Goal: Communication & Community: Participate in discussion

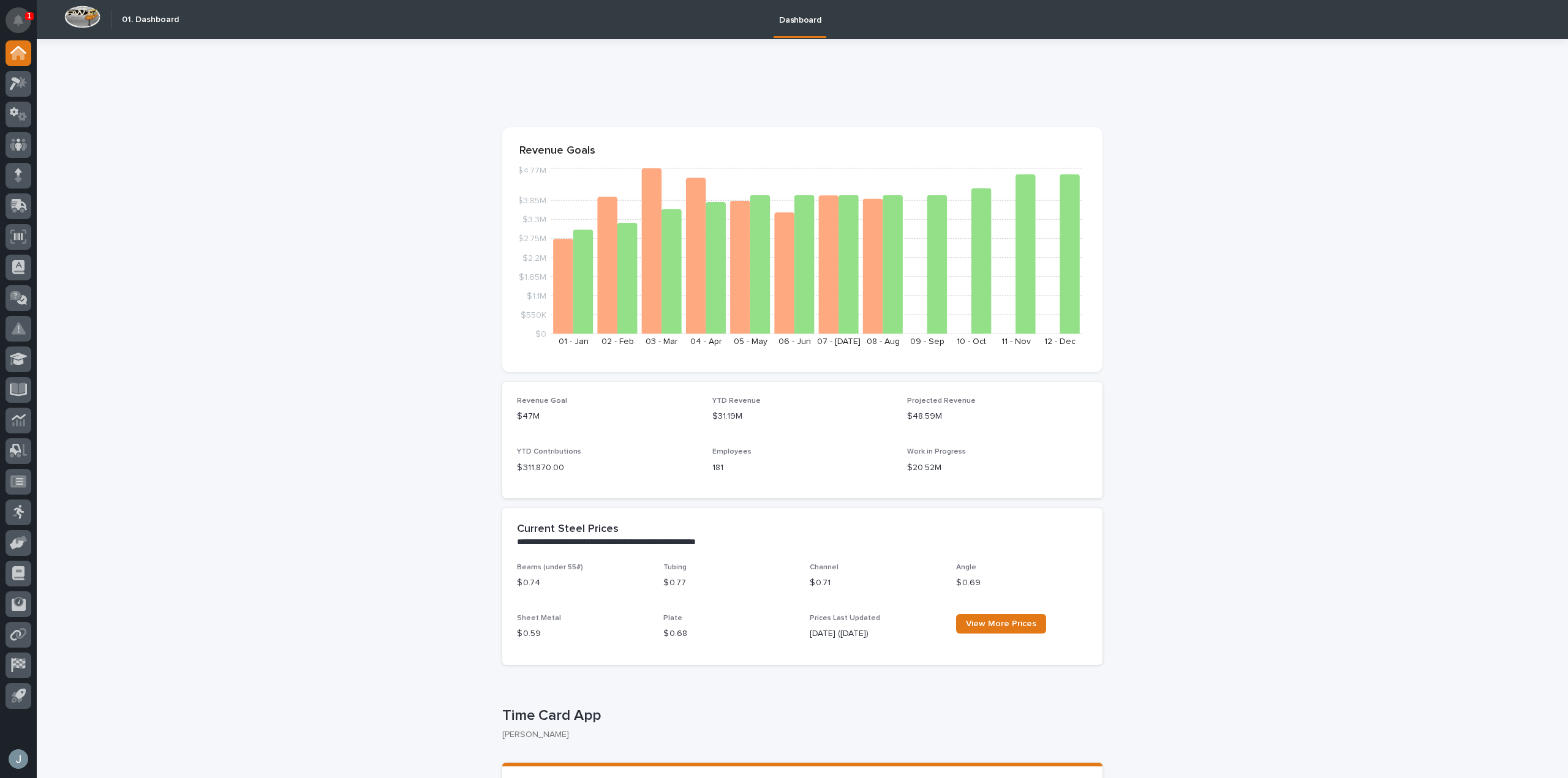
click at [21, 18] on icon "Notifications" at bounding box center [18, 20] width 10 height 11
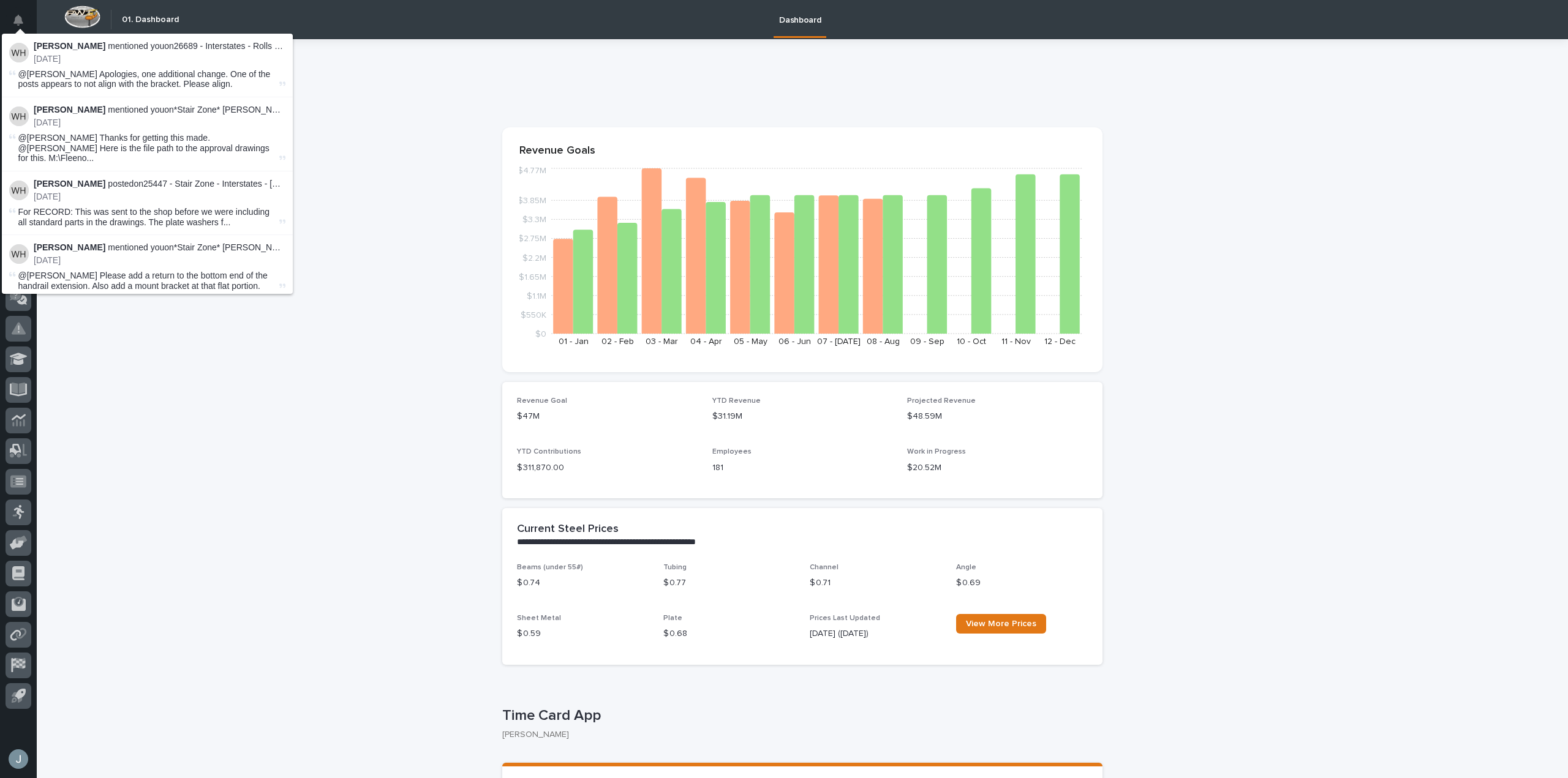
click at [28, 46] on div "Wynne Hochstetler mentioned you on 26689 - Interstates - Rolls Royce Gen Set Pl…" at bounding box center [147, 52] width 276 height 23
click at [146, 47] on p "Wynne Hochstetler mentioned you on 26689 - Interstates - Rolls Royce Gen Set Pl…" at bounding box center [160, 46] width 252 height 11
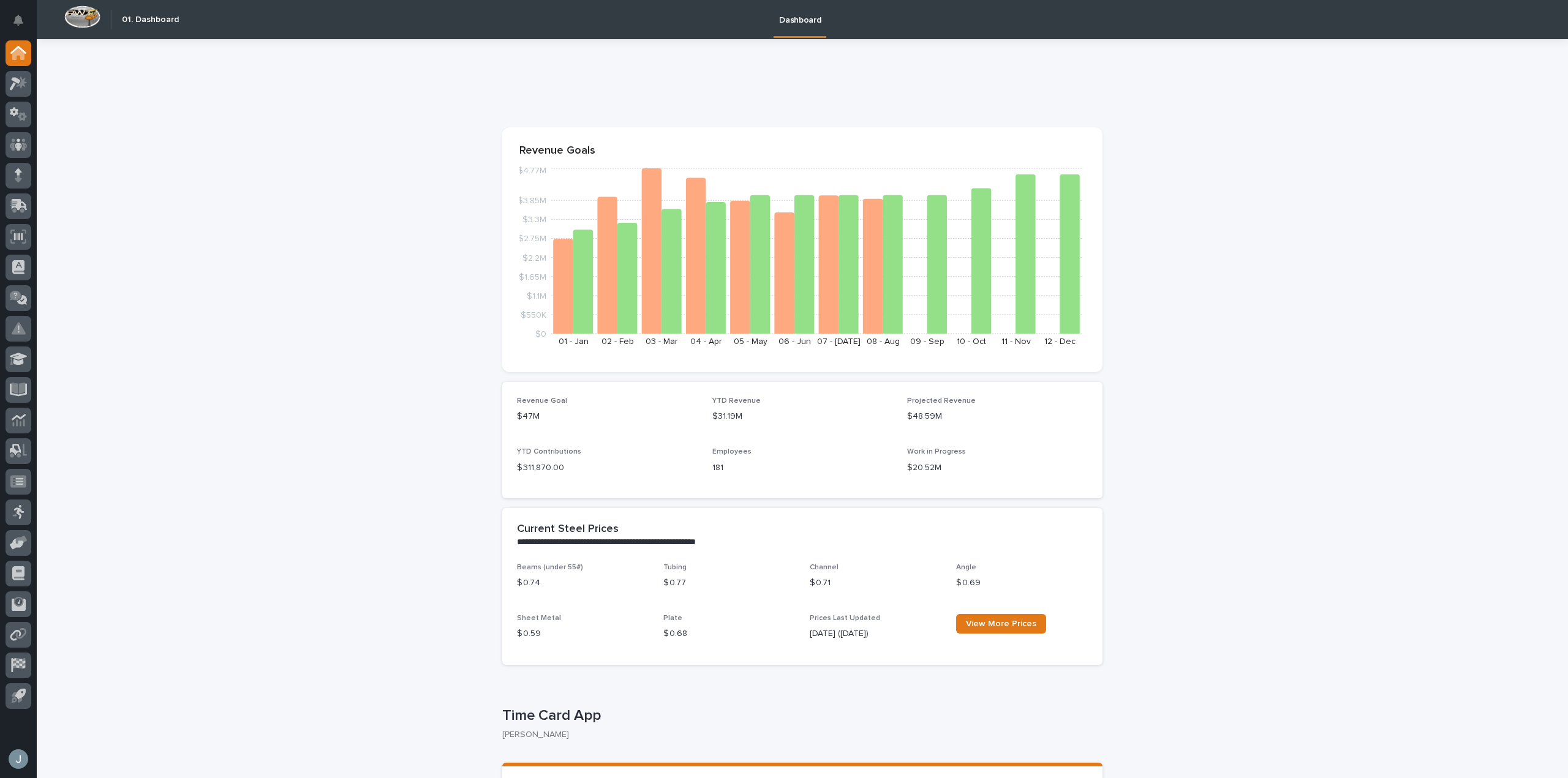
click at [17, 82] on icon at bounding box center [15, 84] width 11 height 13
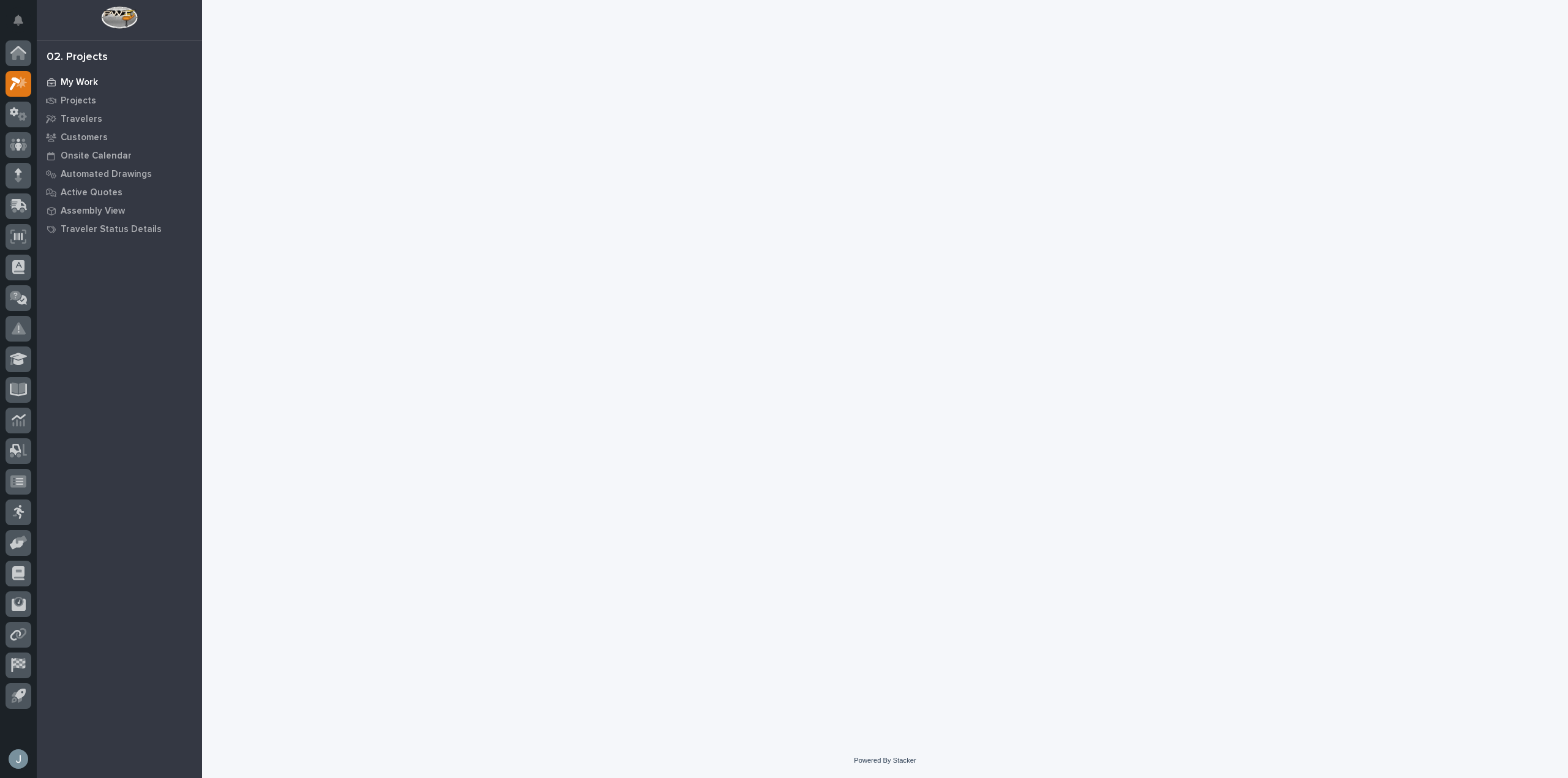
click at [78, 84] on p "My Work" at bounding box center [79, 82] width 38 height 11
click at [96, 100] on div "Projects" at bounding box center [119, 100] width 159 height 17
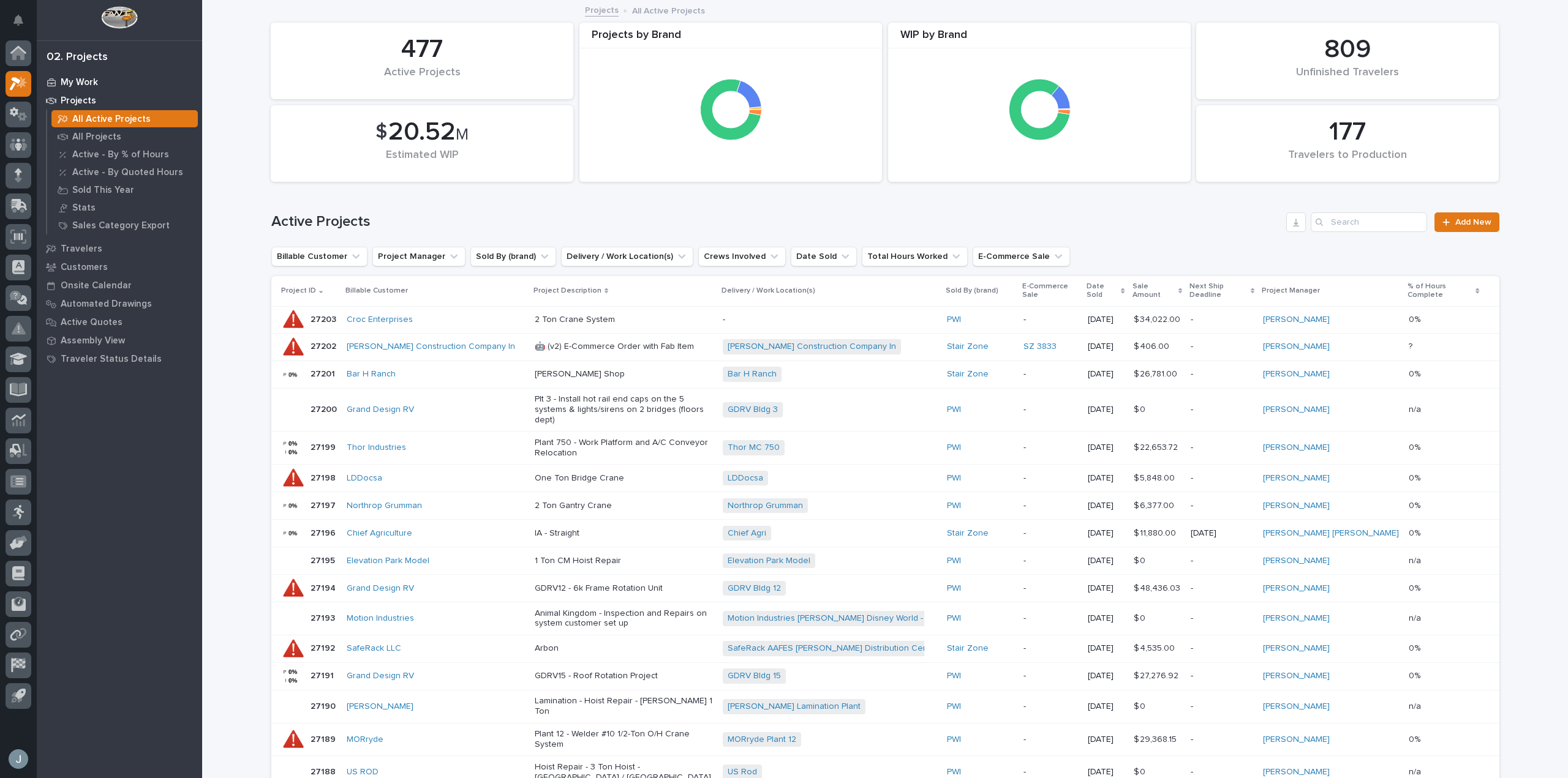
click at [79, 77] on p "My Work" at bounding box center [79, 82] width 38 height 11
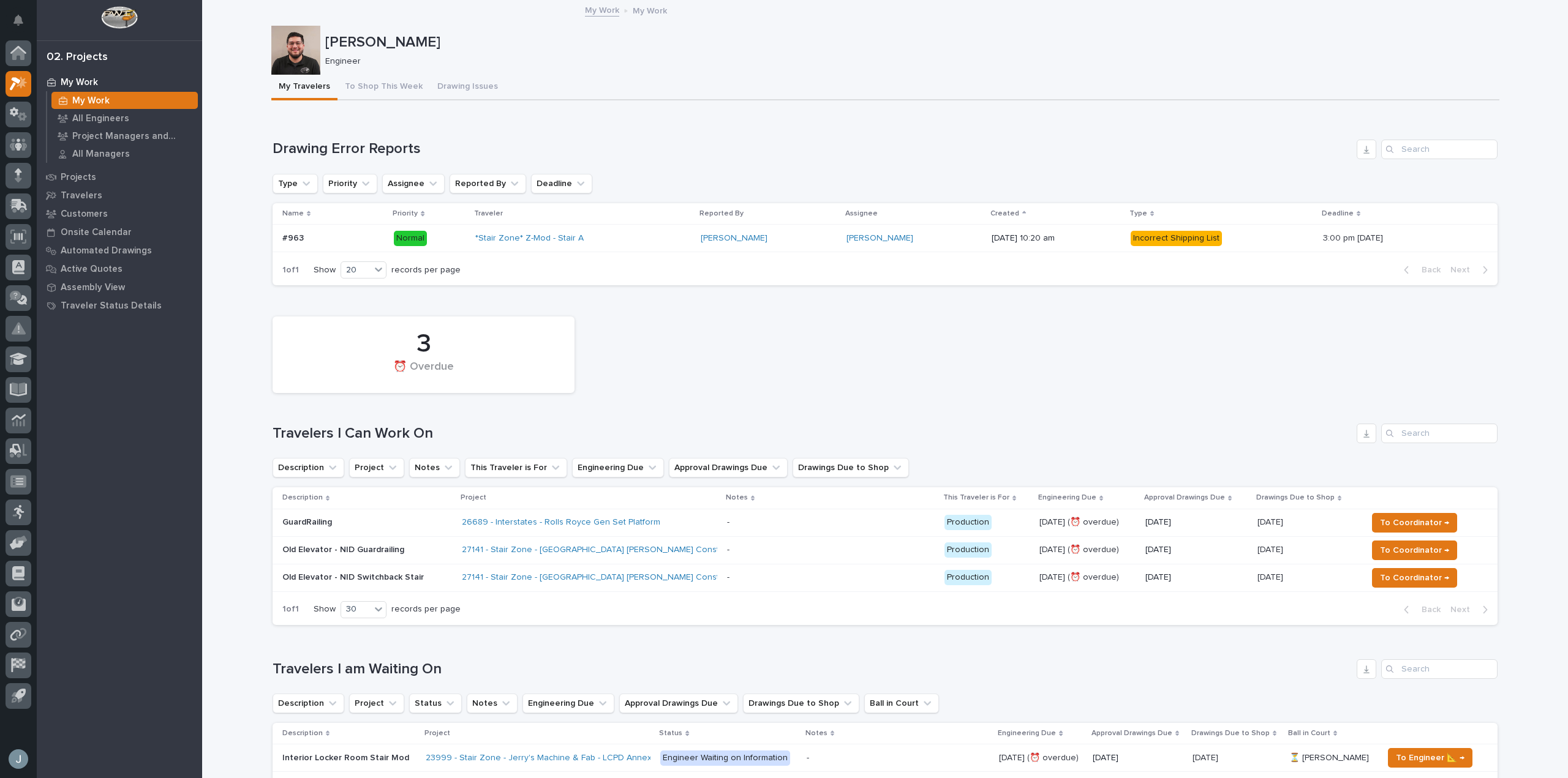
click at [683, 516] on div "26689 - Interstates - Rolls Royce Gen Set Platform" at bounding box center [589, 522] width 255 height 20
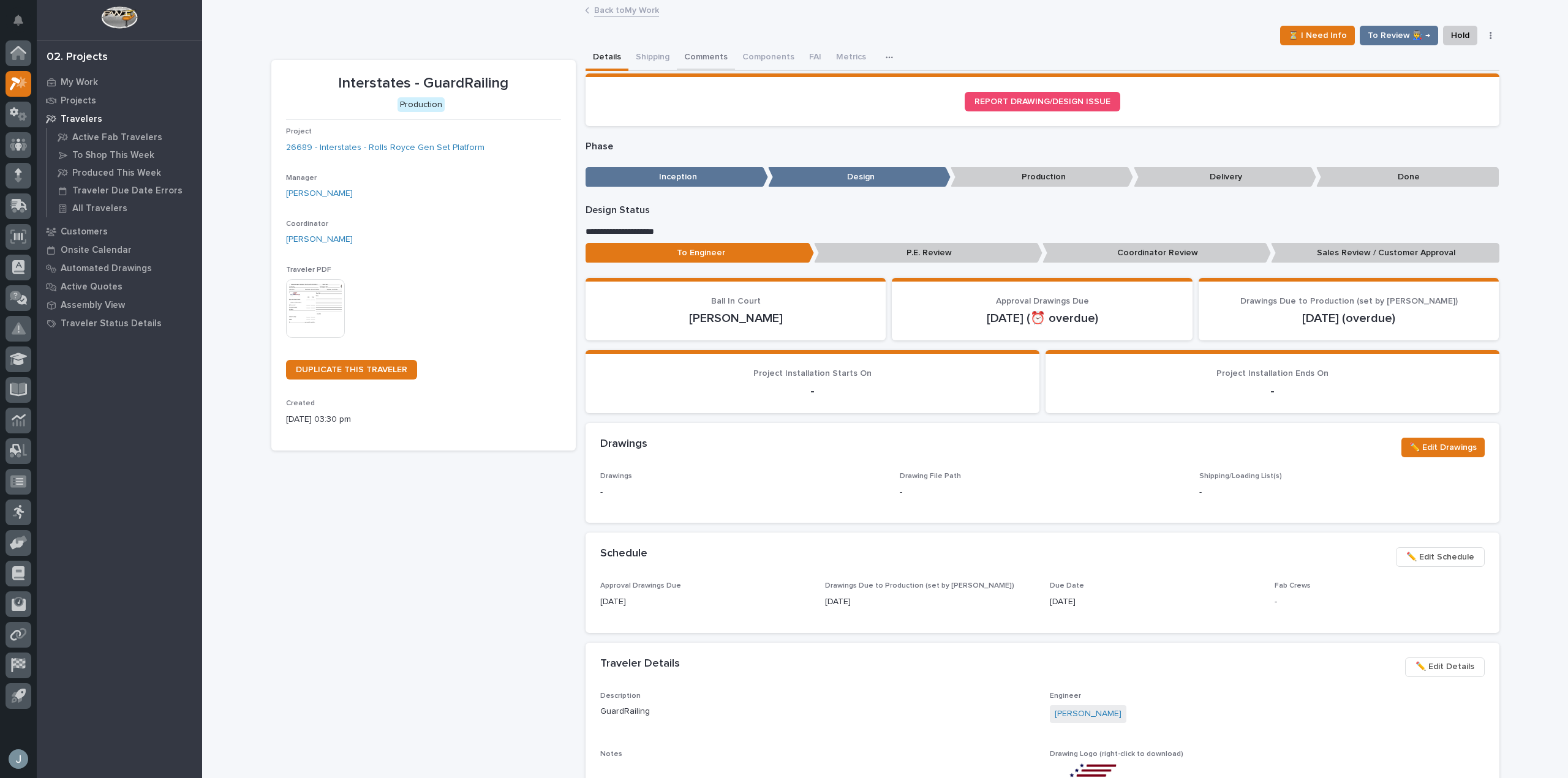
click at [679, 54] on button "Comments" at bounding box center [706, 58] width 58 height 26
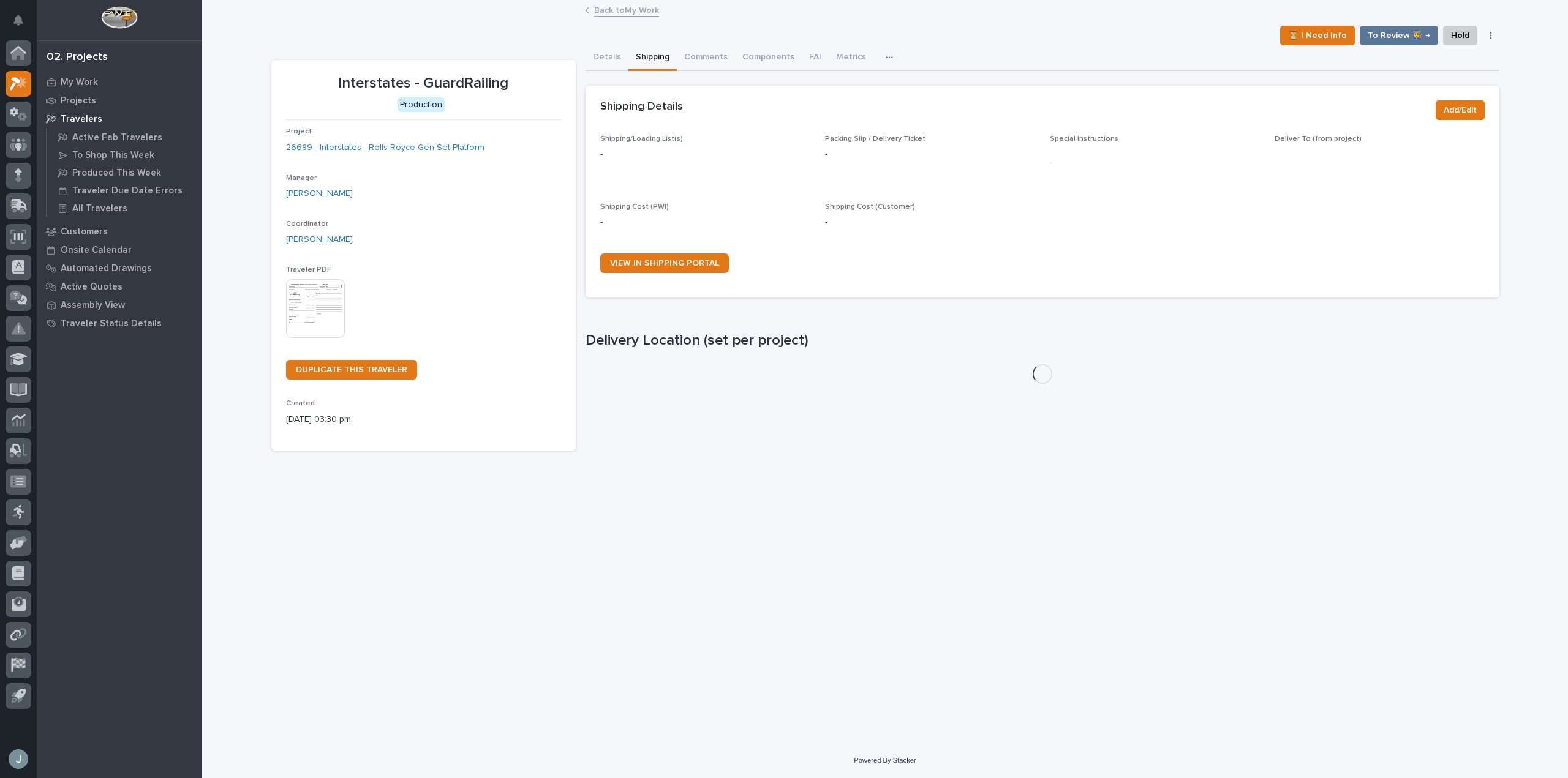
click at [656, 58] on button "Shipping" at bounding box center [652, 58] width 48 height 26
click at [610, 59] on button "Details" at bounding box center [607, 58] width 43 height 26
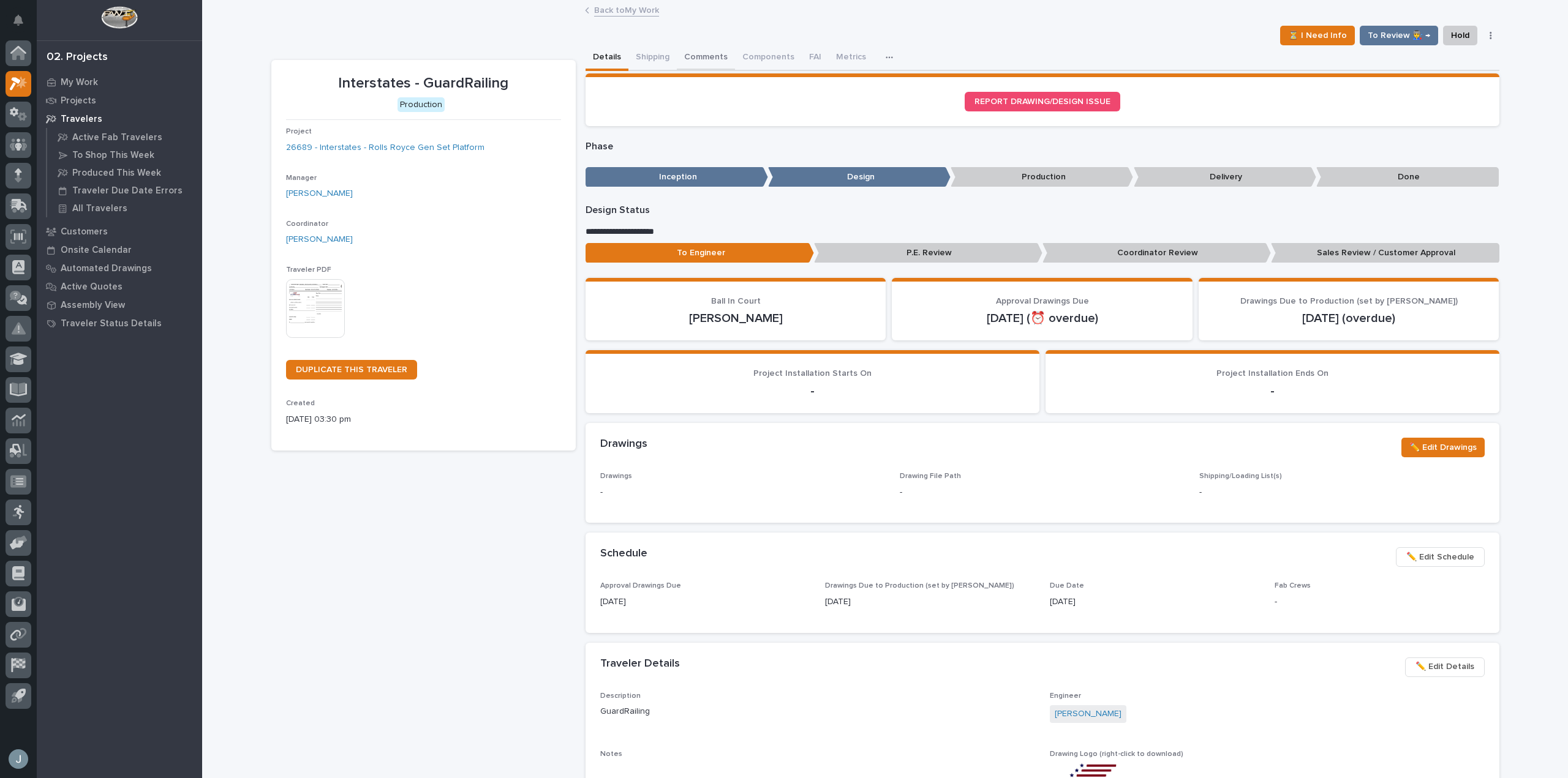
click at [691, 53] on button "Comments" at bounding box center [706, 58] width 58 height 26
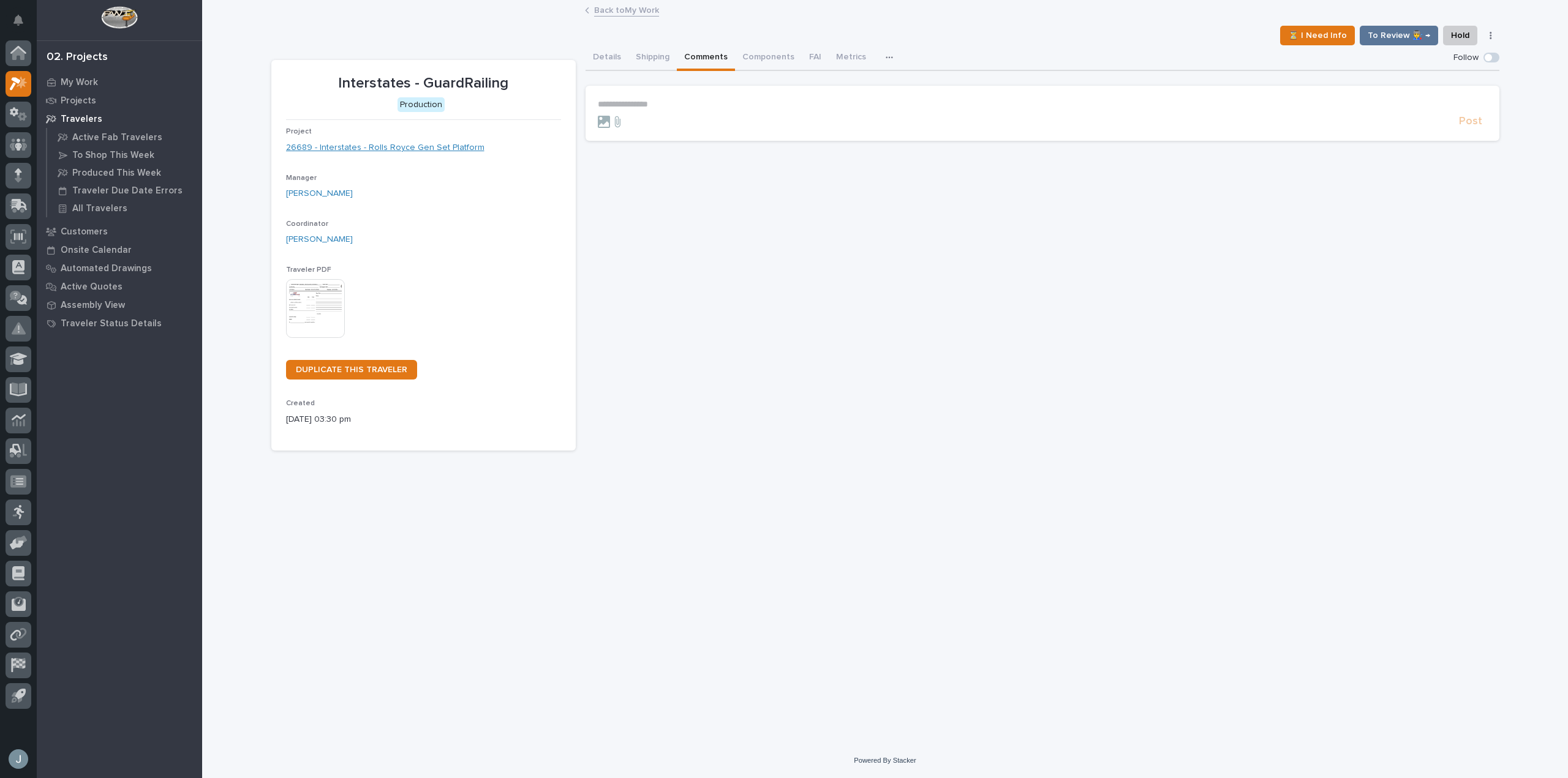
click at [458, 146] on link "26689 - Interstates - Rolls Royce Gen Set Platform" at bounding box center [385, 148] width 199 height 13
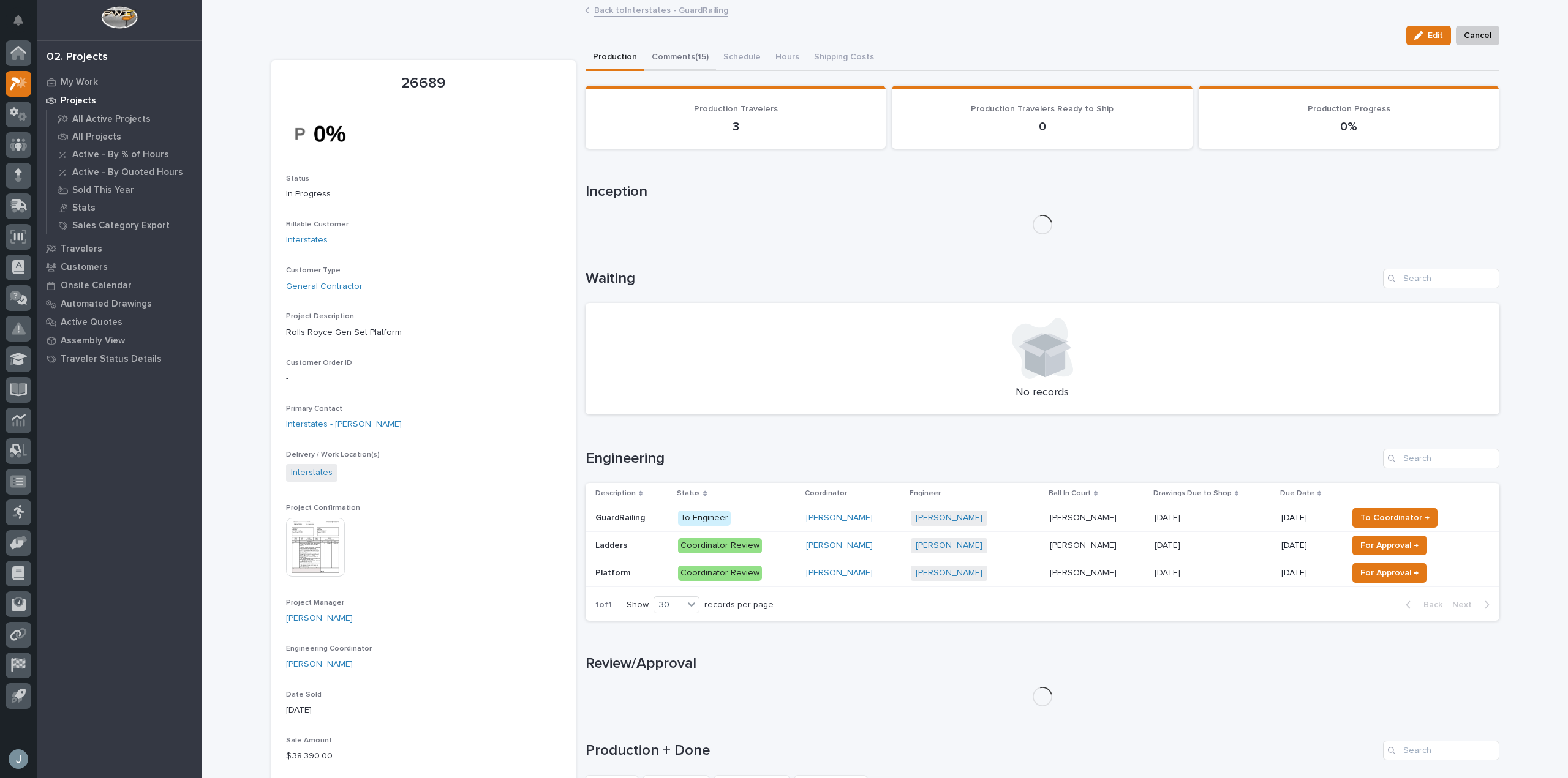
click at [673, 55] on button "Comments (15)" at bounding box center [680, 58] width 72 height 26
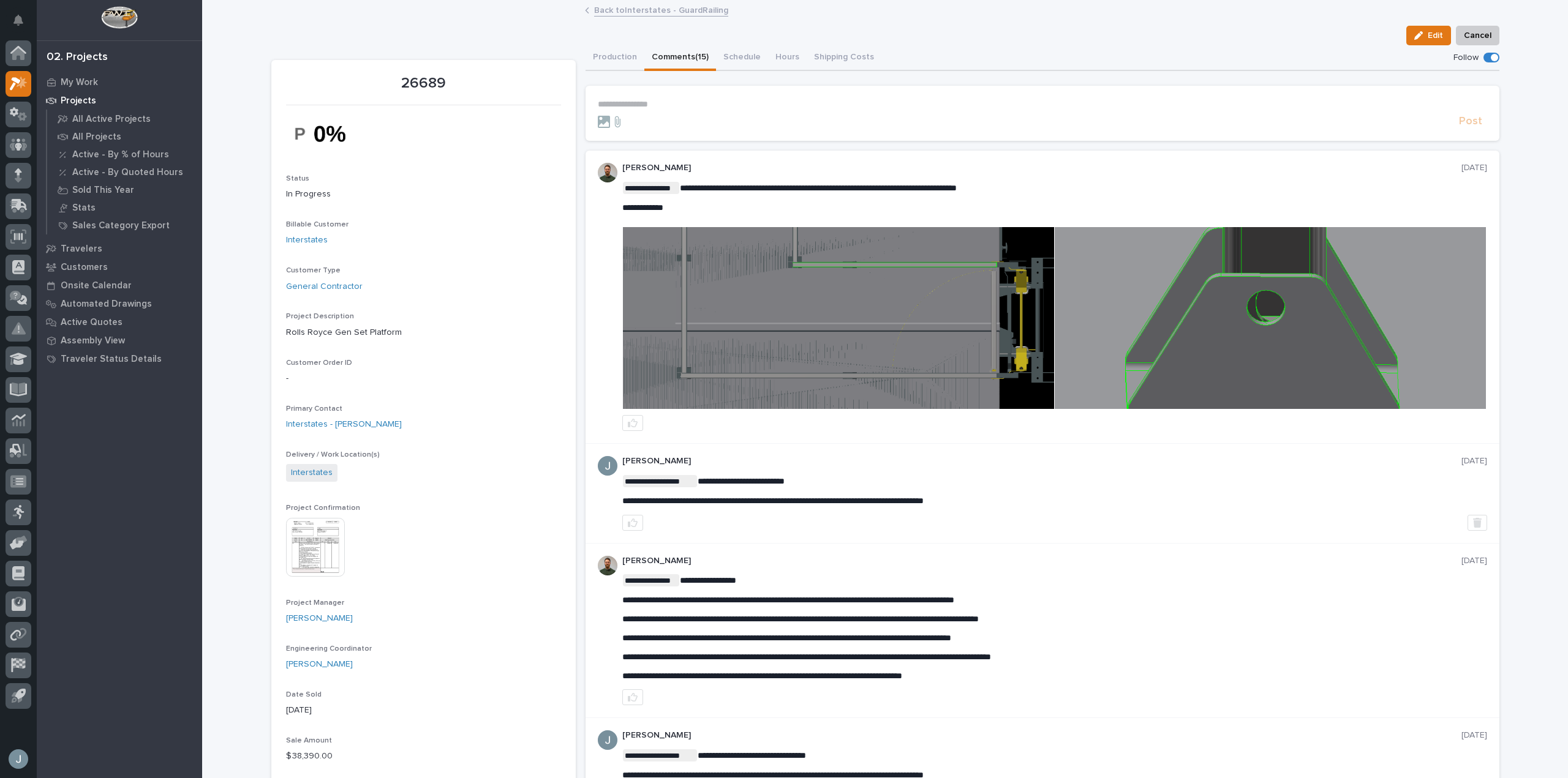
click at [1013, 272] on img at bounding box center [838, 318] width 431 height 182
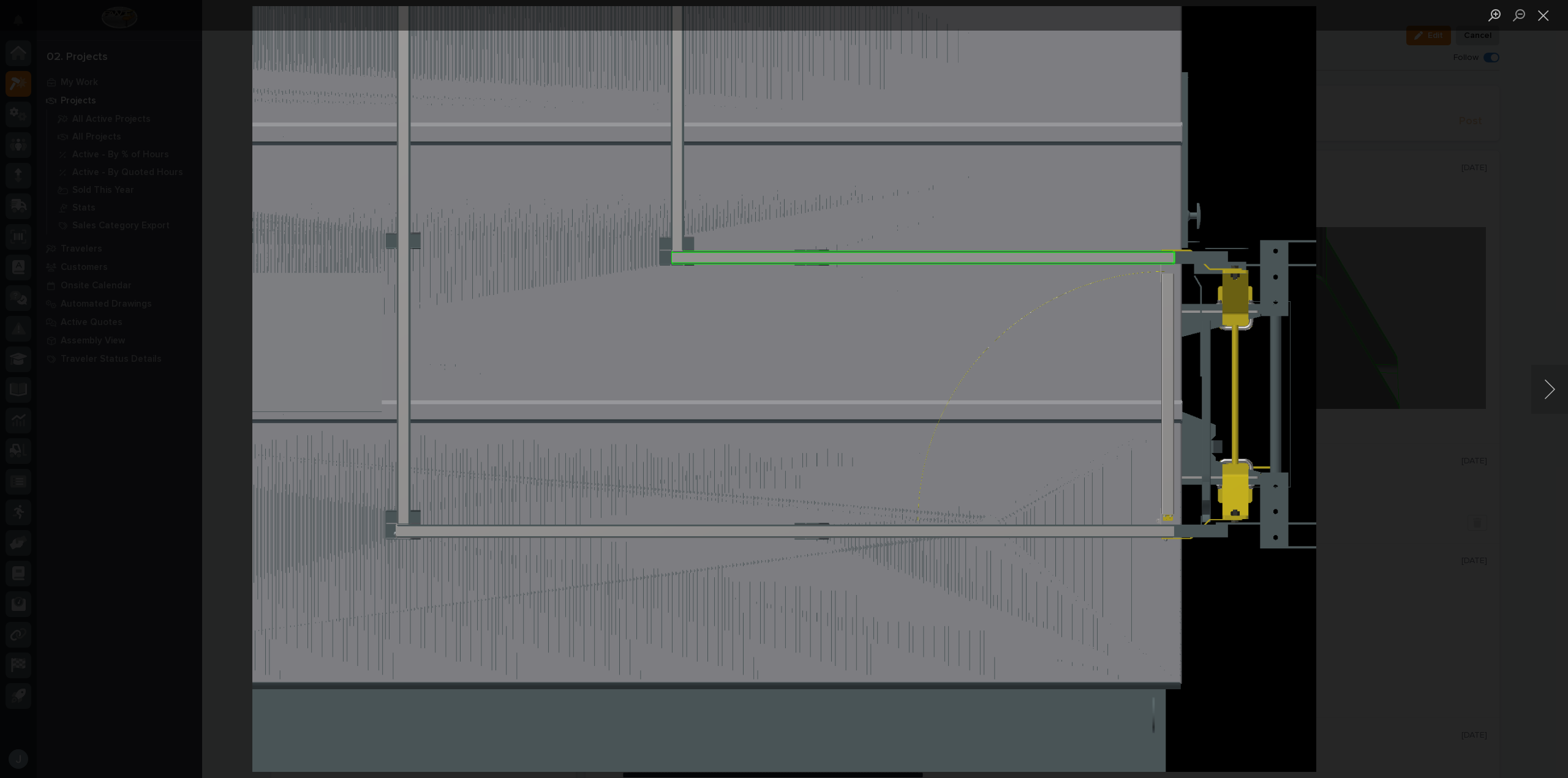
click at [1013, 272] on img "Lightbox" at bounding box center [784, 389] width 1064 height 766
click at [1391, 332] on div "Lightbox" at bounding box center [784, 389] width 1568 height 778
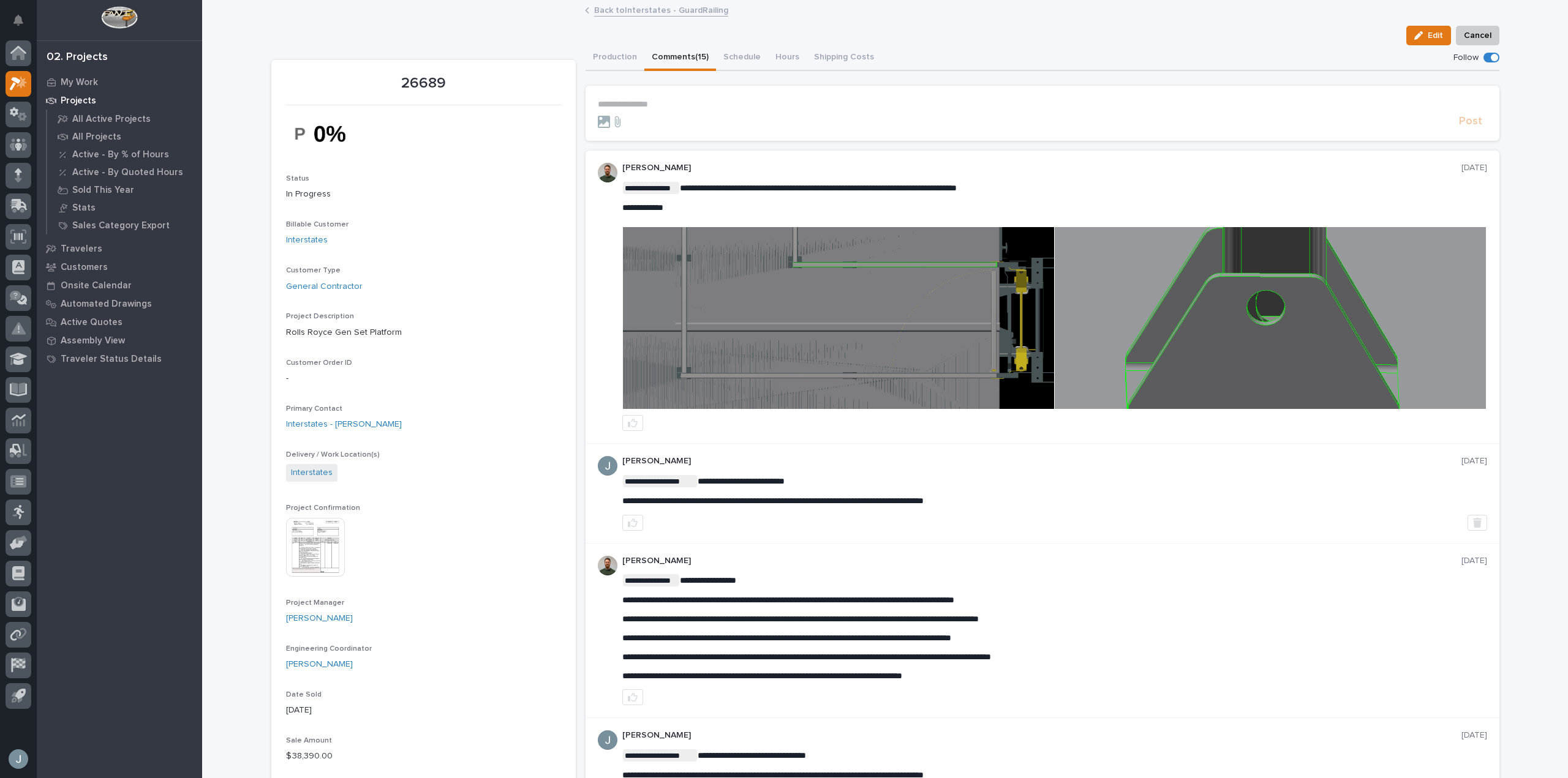
click at [730, 100] on p "**********" at bounding box center [1042, 104] width 889 height 11
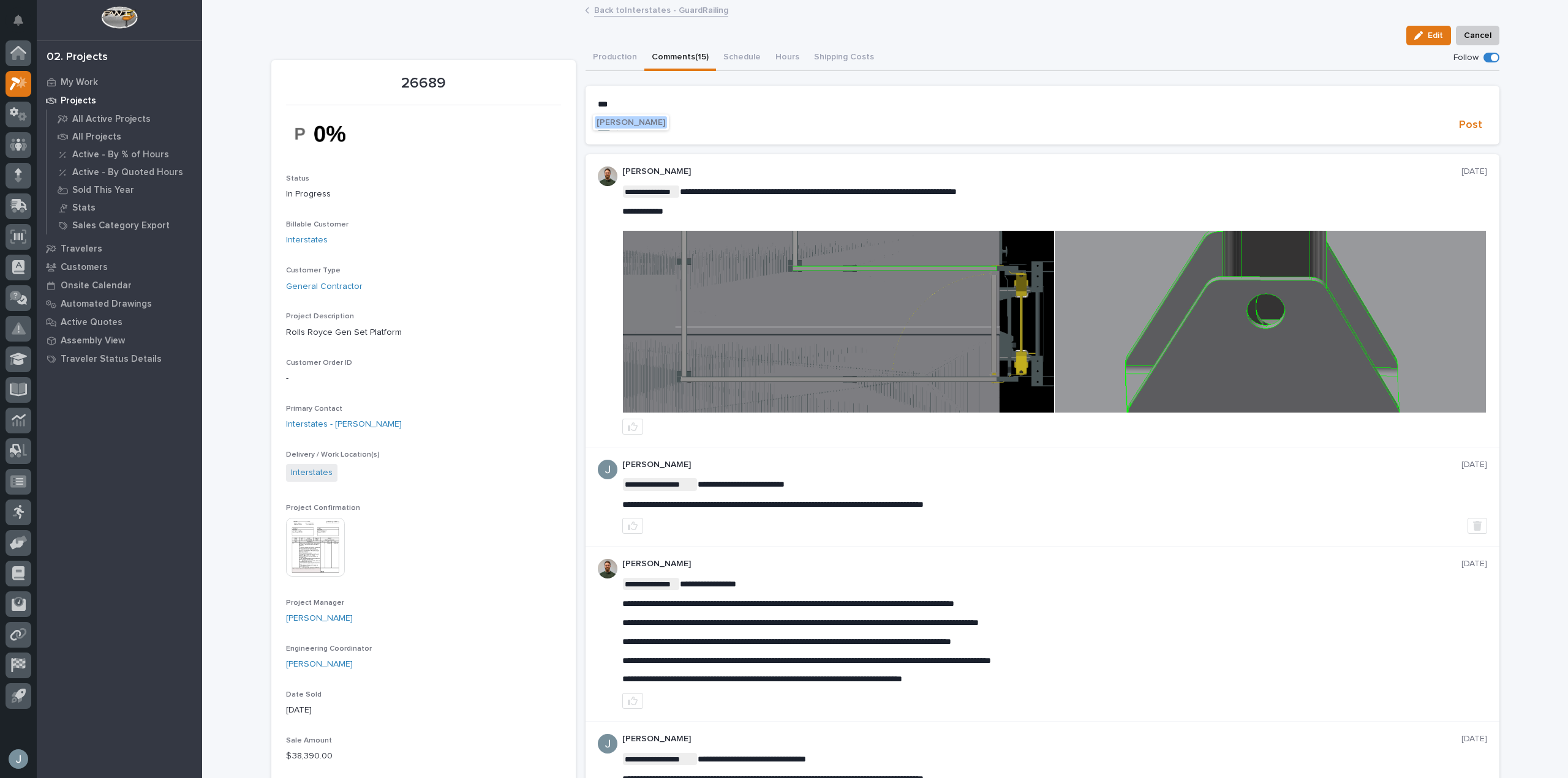
click at [643, 123] on span "[PERSON_NAME]" at bounding box center [631, 122] width 69 height 9
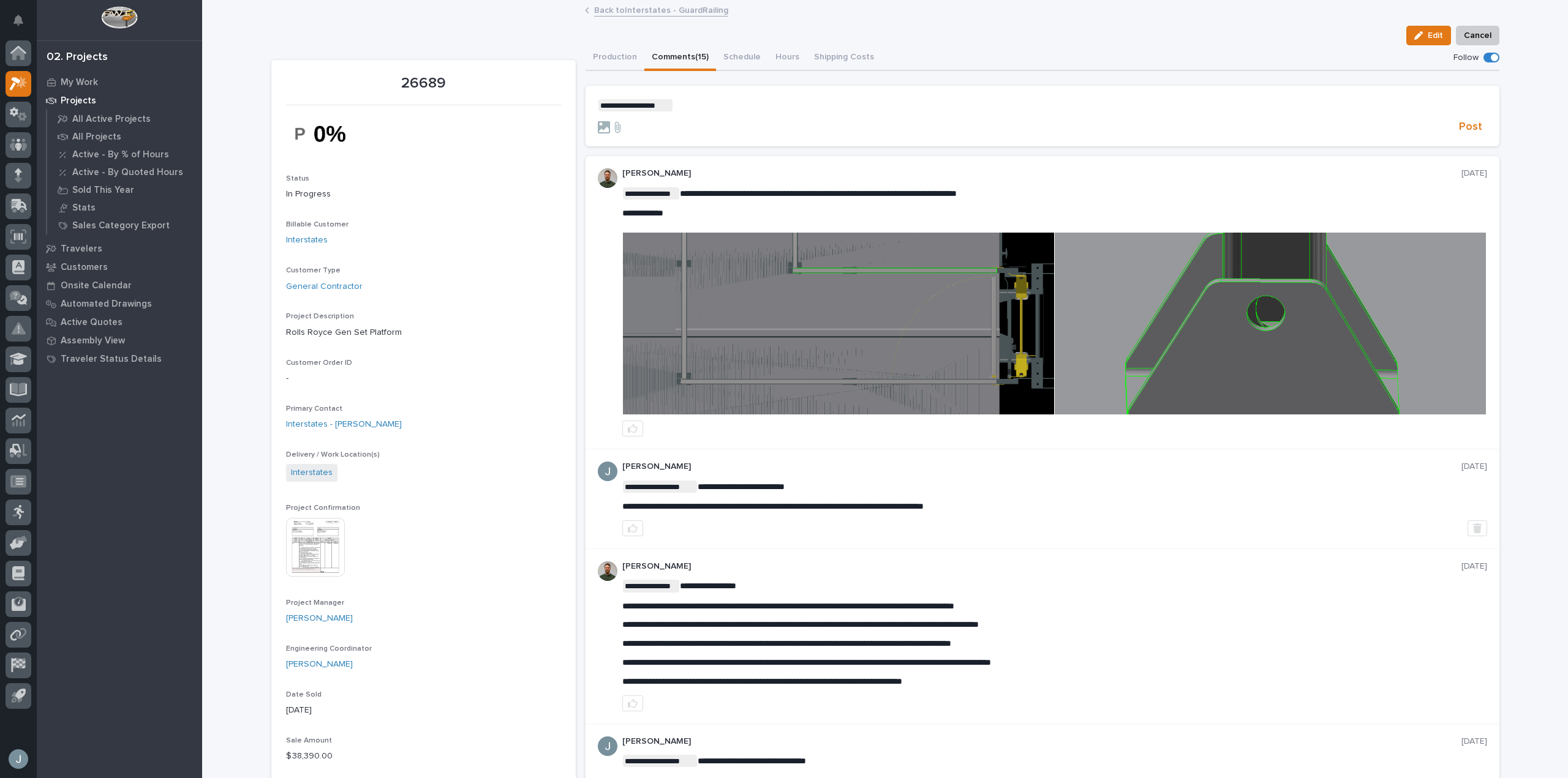
click at [725, 107] on p "**********" at bounding box center [1042, 105] width 889 height 13
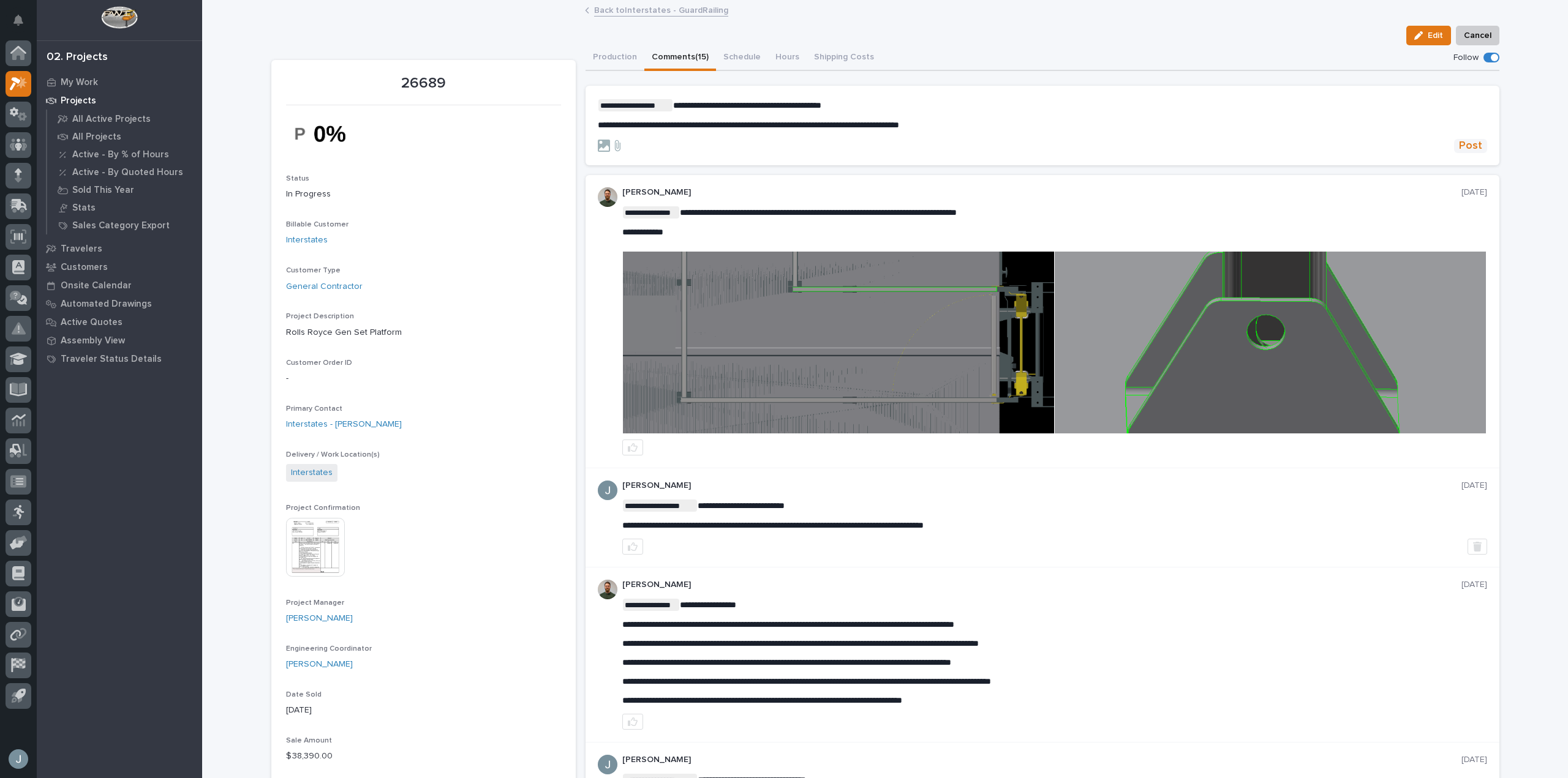
click at [1462, 145] on span "Post" at bounding box center [1470, 146] width 23 height 14
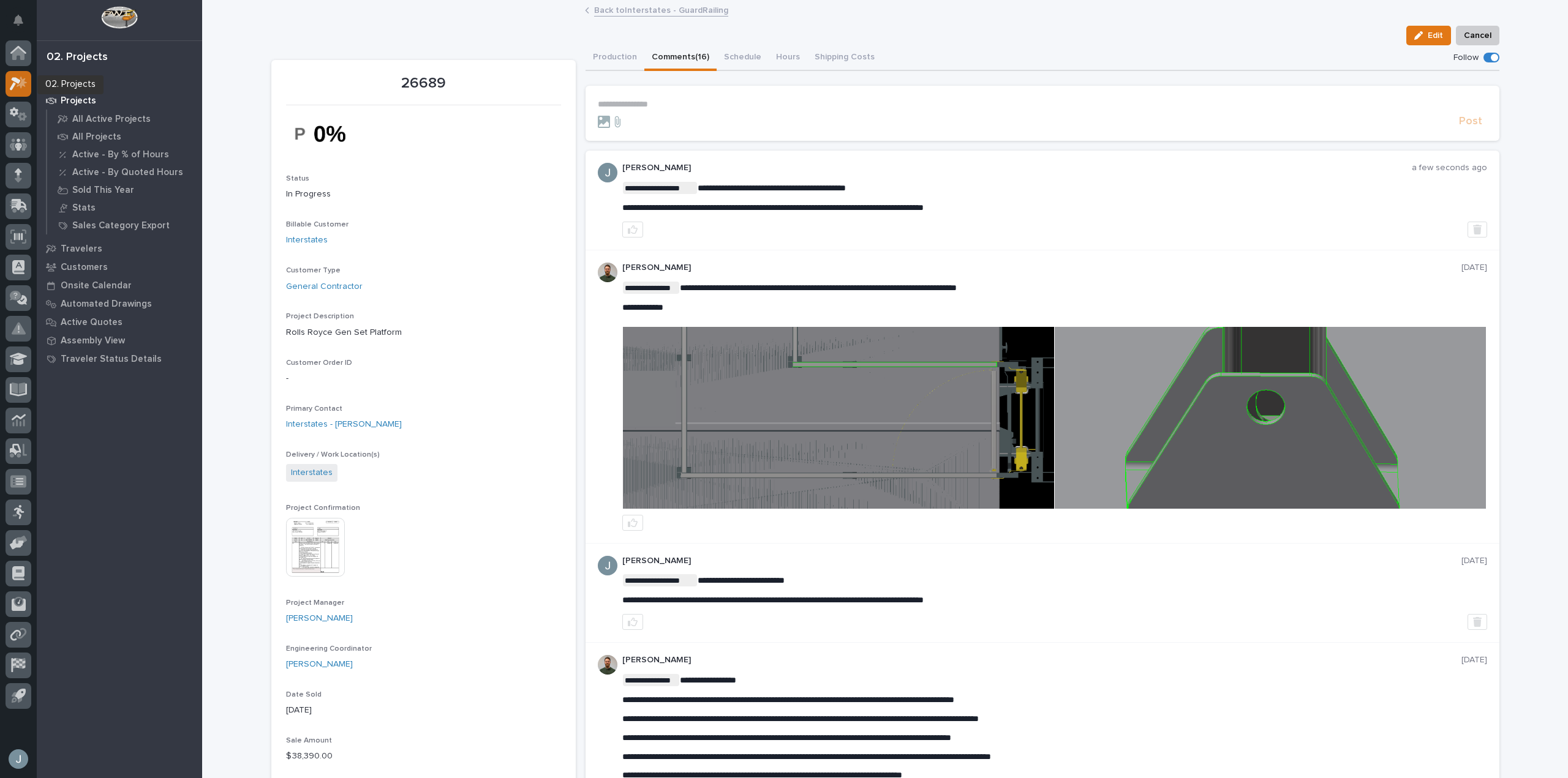
click at [17, 86] on icon at bounding box center [22, 82] width 11 height 13
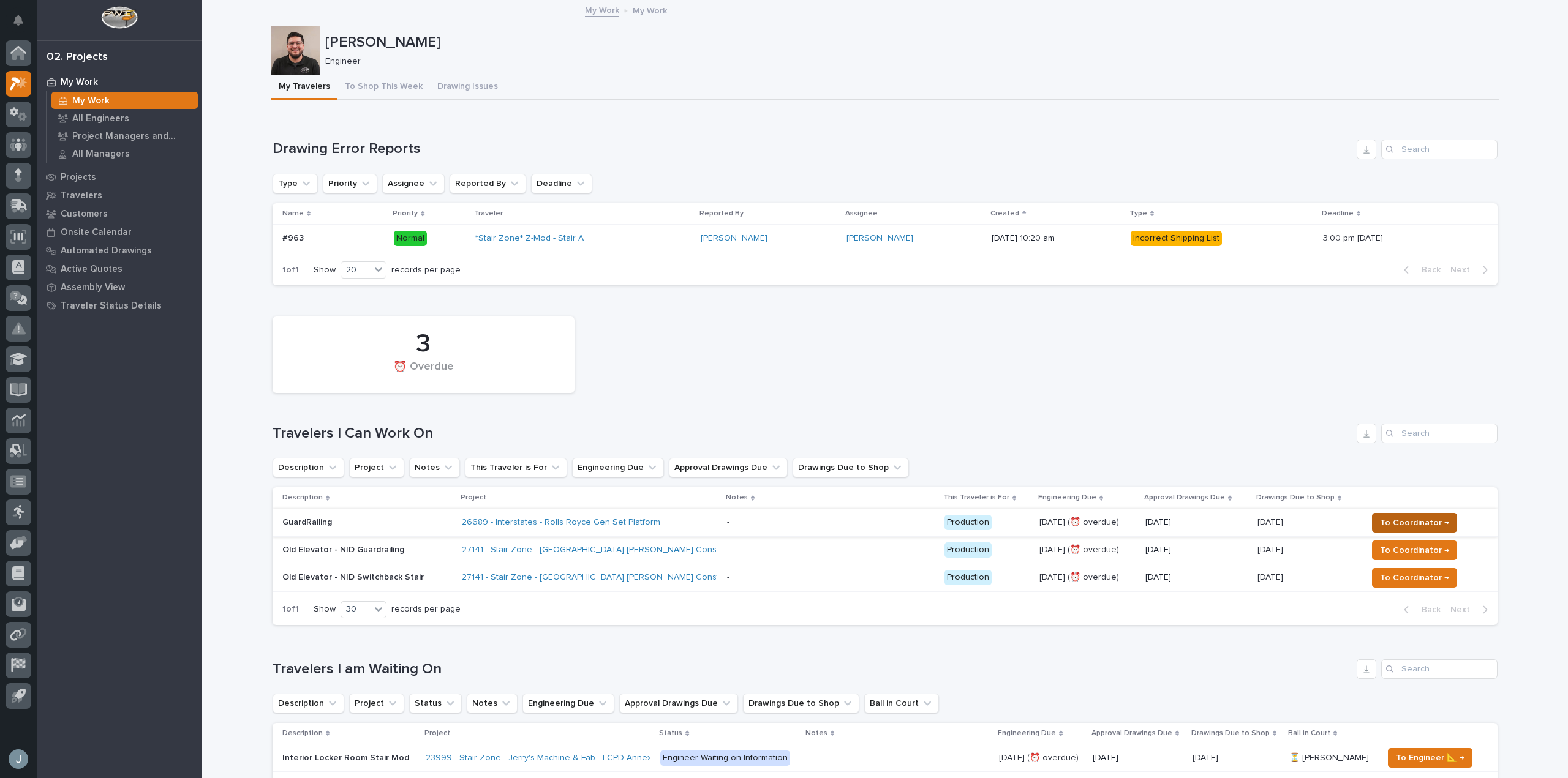
click at [1395, 523] on span "To Coordinator →" at bounding box center [1414, 523] width 69 height 15
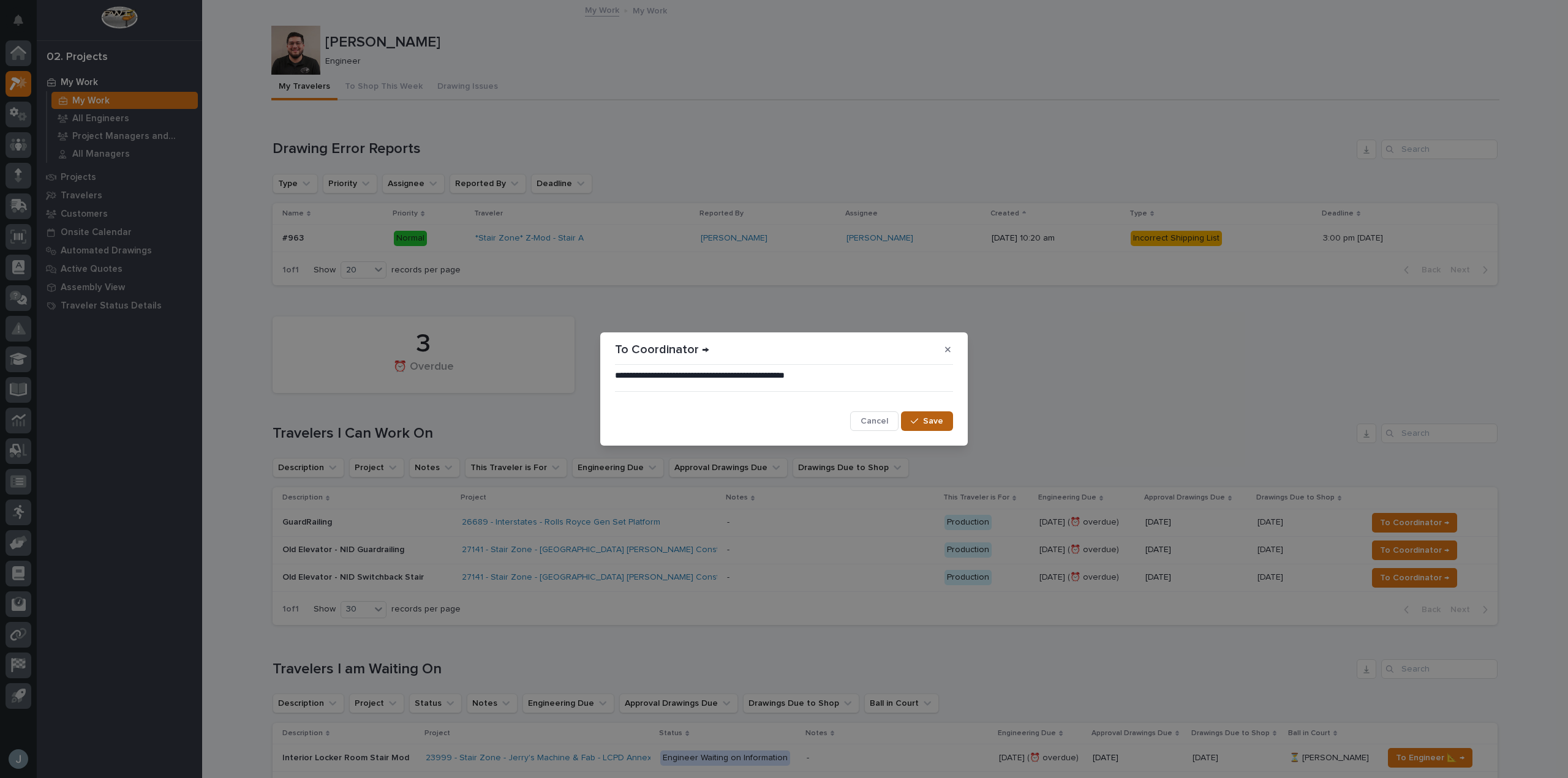
click at [925, 425] on span "Save" at bounding box center [933, 421] width 20 height 11
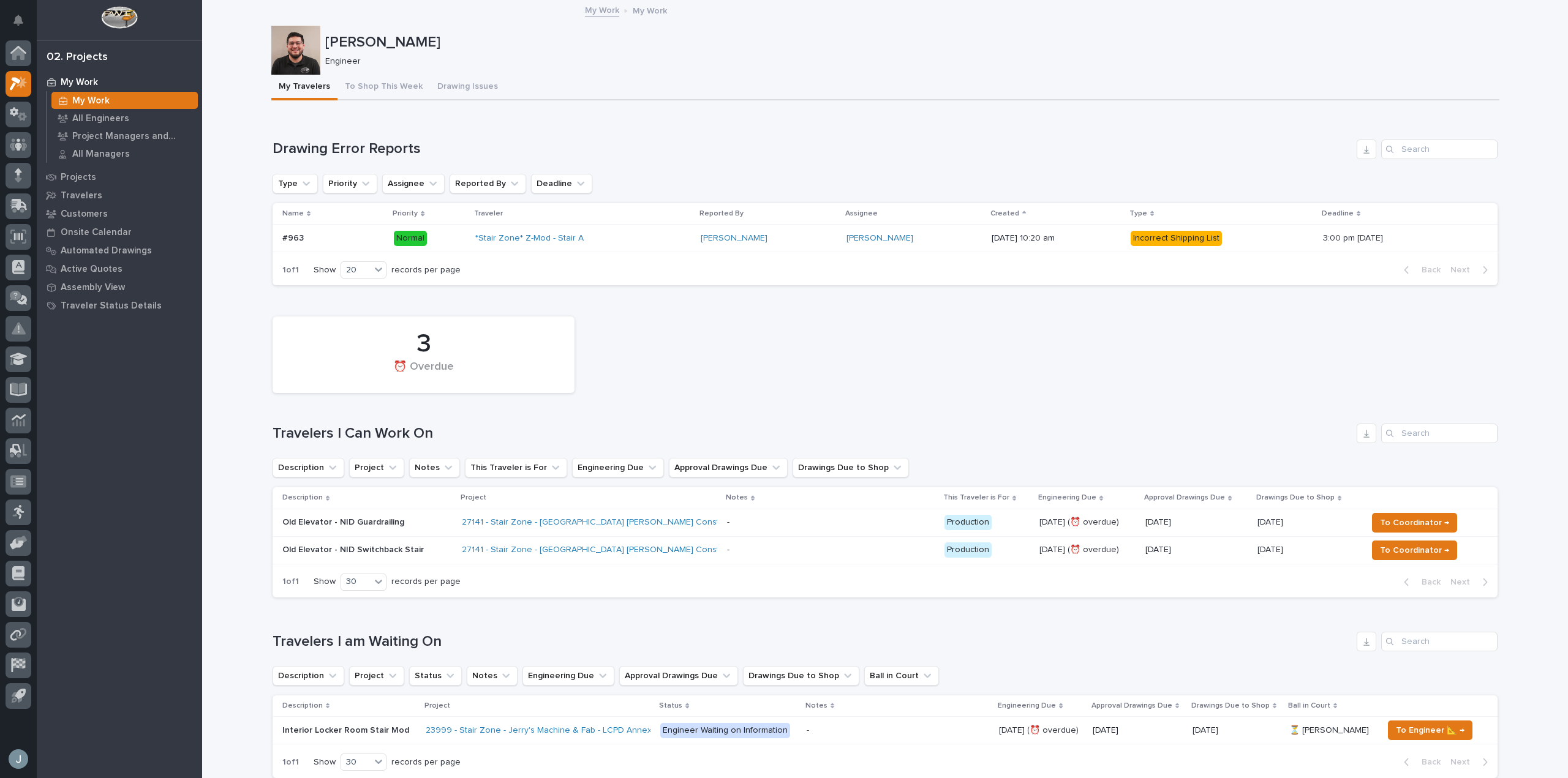
click at [411, 524] on p "Old Elevator - NID Guardrailing" at bounding box center [367, 523] width 170 height 11
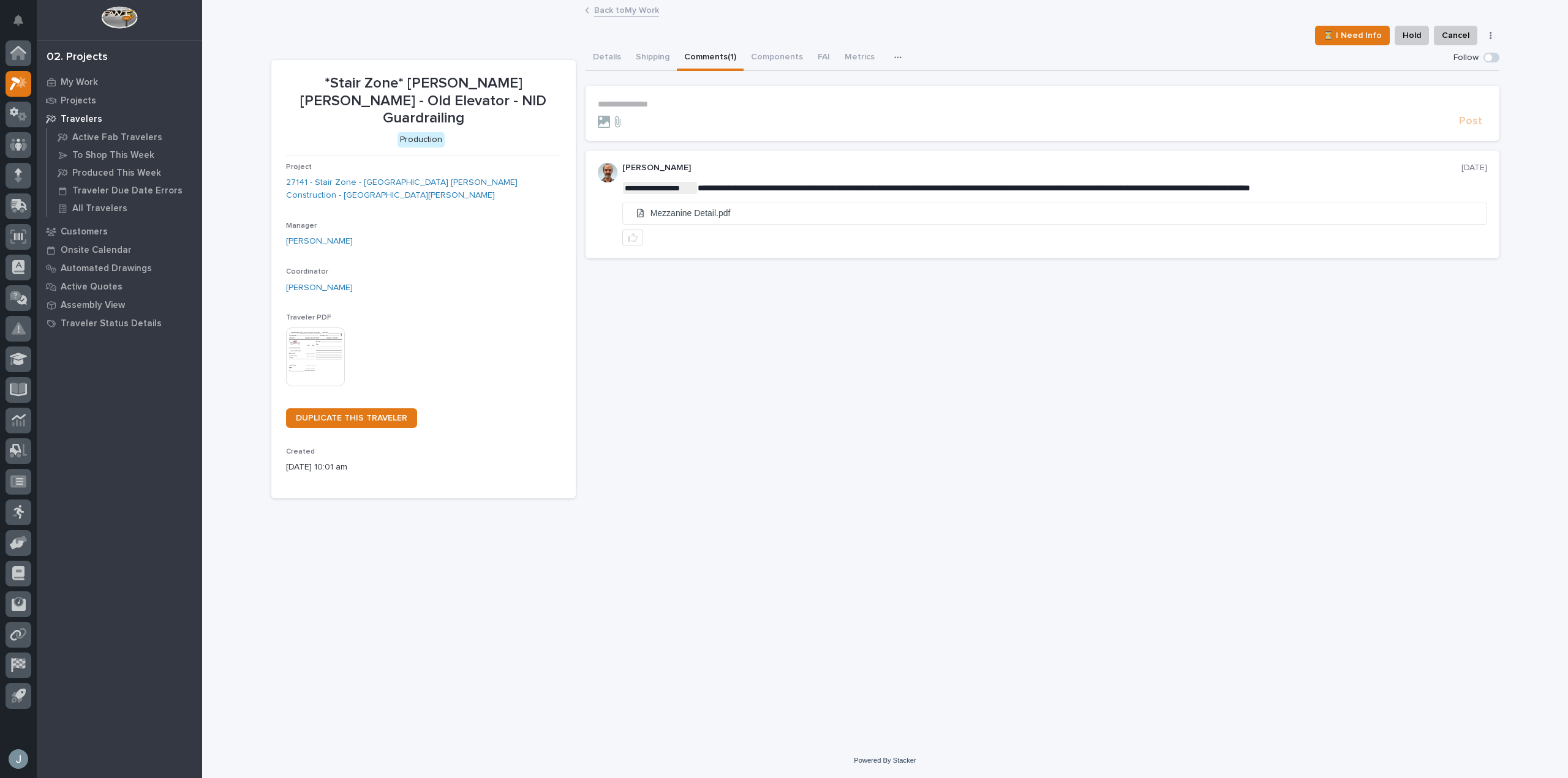
click at [708, 52] on button "Comments (1)" at bounding box center [710, 58] width 67 height 26
click at [484, 176] on link "27141 - Stair Zone - [GEOGRAPHIC_DATA] [PERSON_NAME] Construction - [GEOGRAPHIC…" at bounding box center [423, 189] width 275 height 26
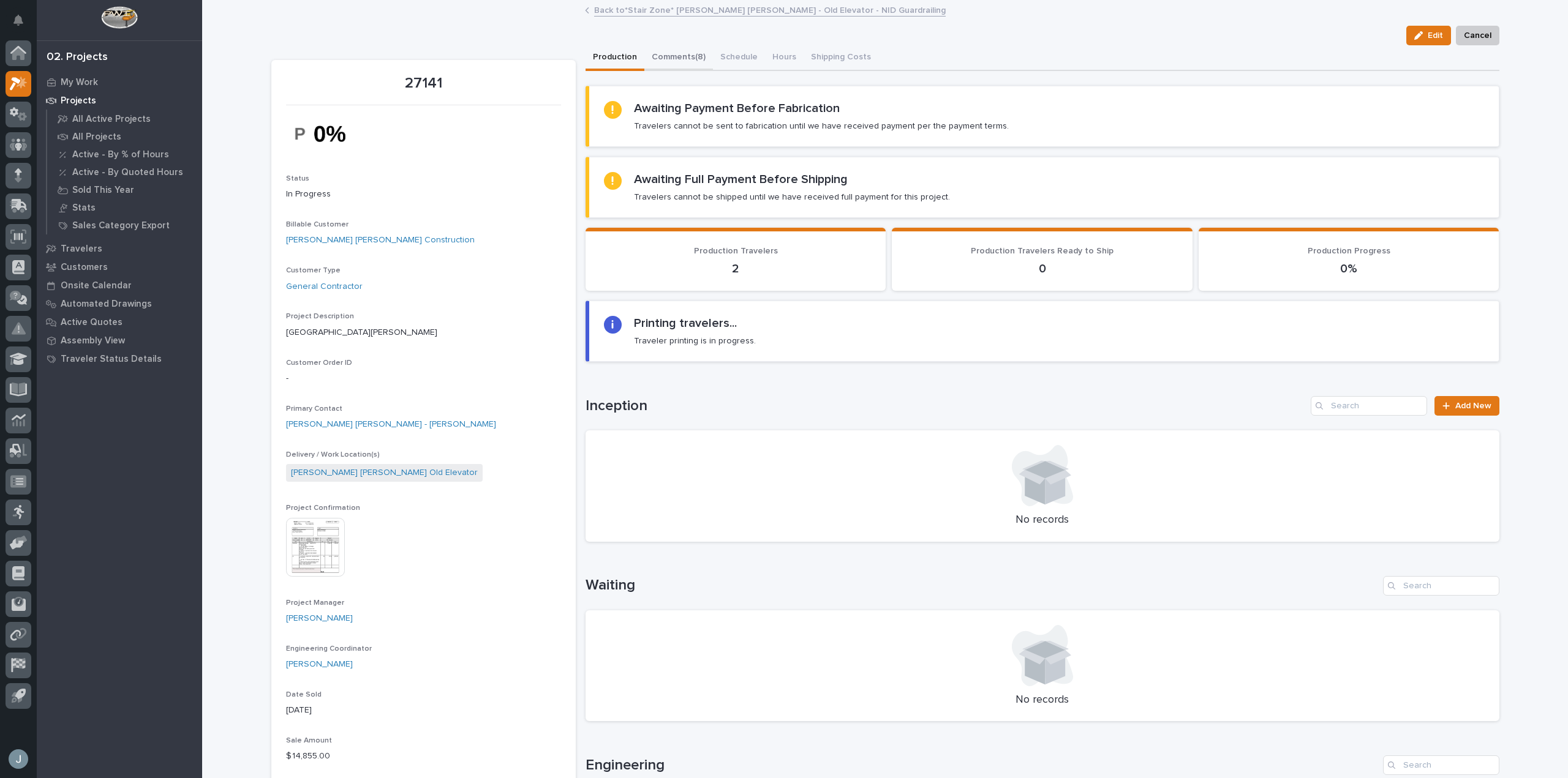
click at [666, 50] on button "Comments (8)" at bounding box center [679, 58] width 69 height 26
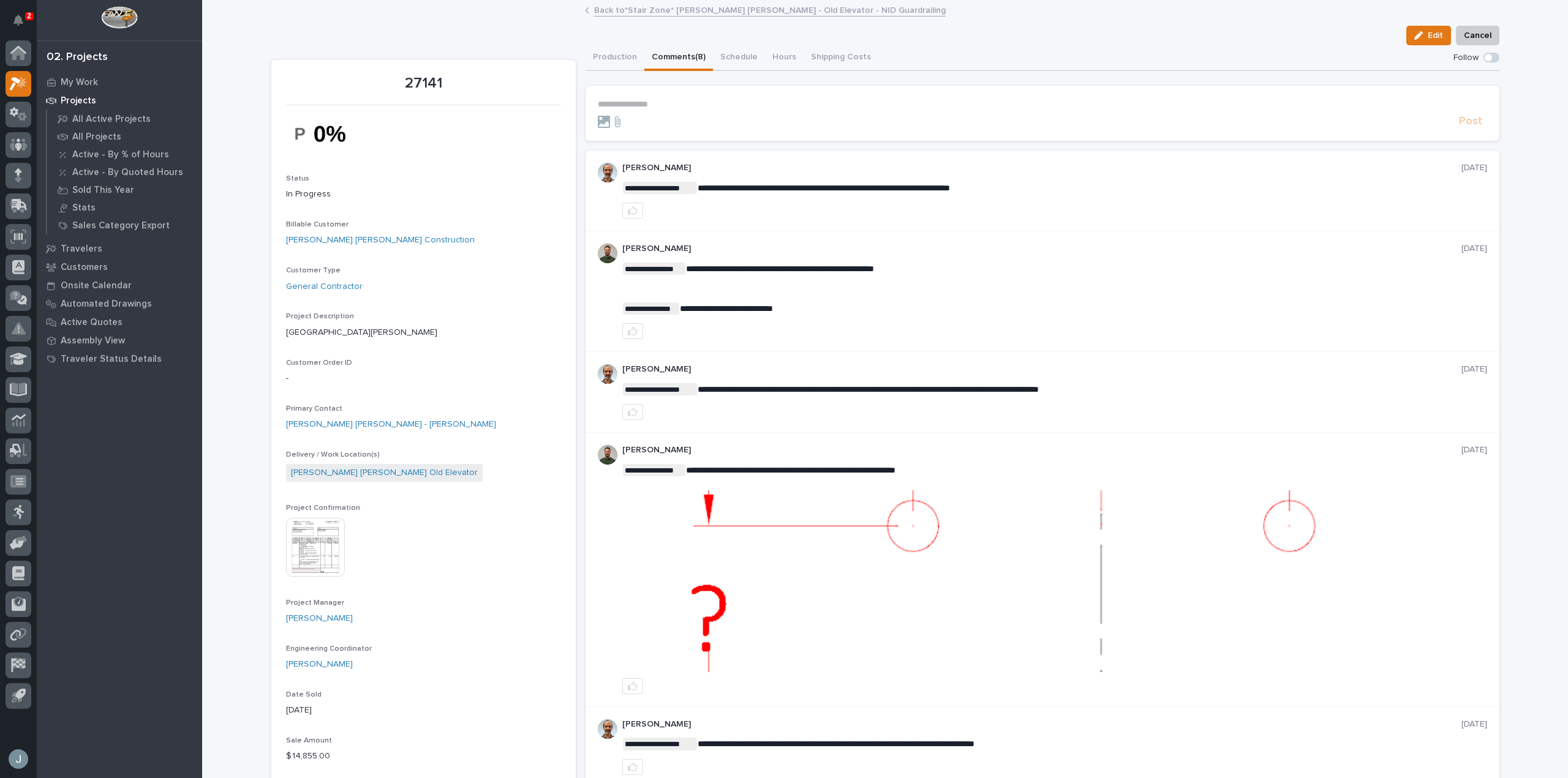
click at [638, 105] on p "**********" at bounding box center [1042, 104] width 889 height 11
click at [80, 99] on p "Projects" at bounding box center [78, 101] width 36 height 11
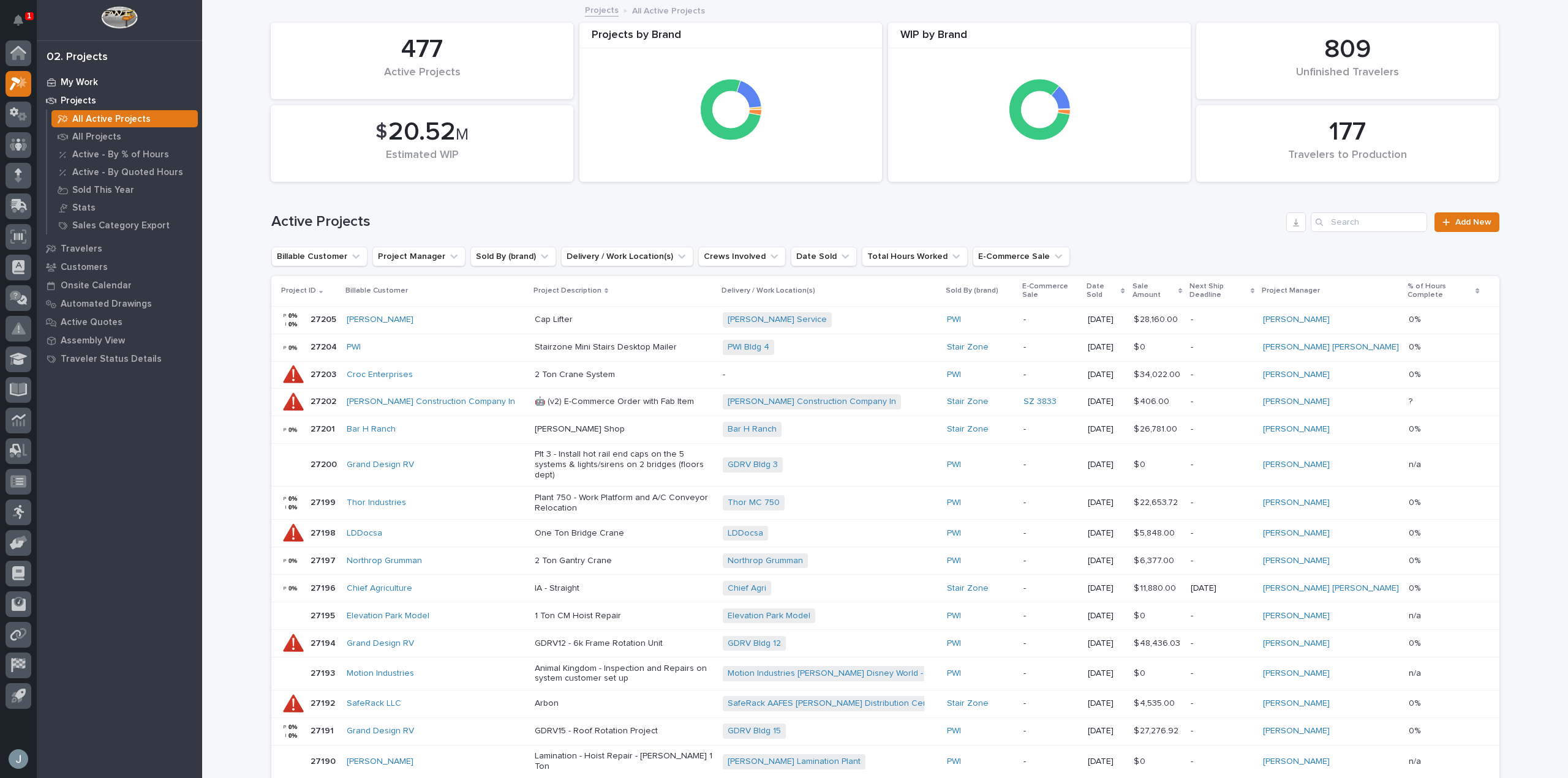
click at [103, 83] on div "My Work" at bounding box center [119, 82] width 159 height 17
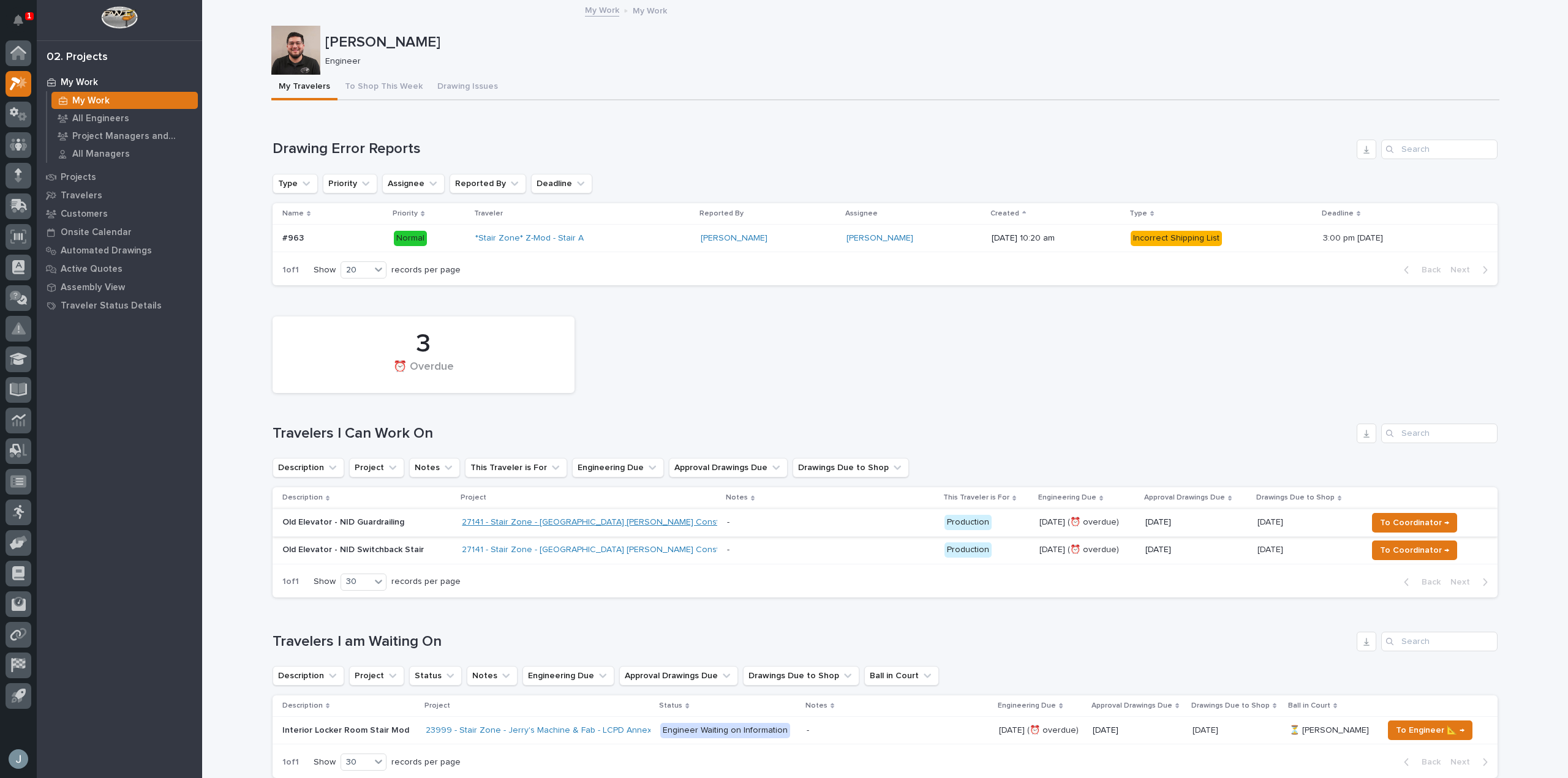
click at [592, 522] on link "27141 - Stair Zone - [GEOGRAPHIC_DATA] [PERSON_NAME] Construction - [GEOGRAPHIC…" at bounding box center [683, 523] width 443 height 11
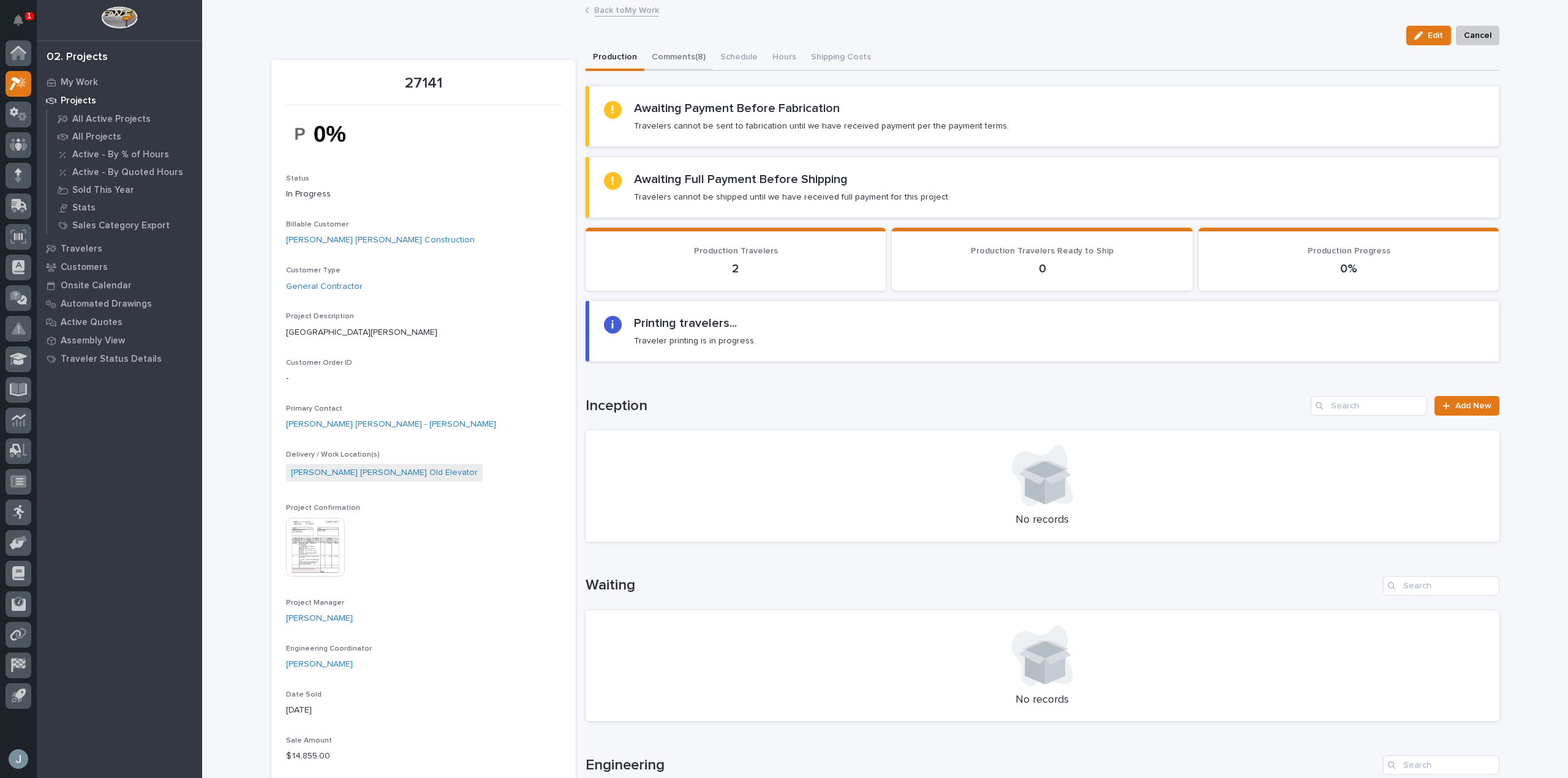
click at [677, 55] on button "Comments (8)" at bounding box center [679, 58] width 69 height 26
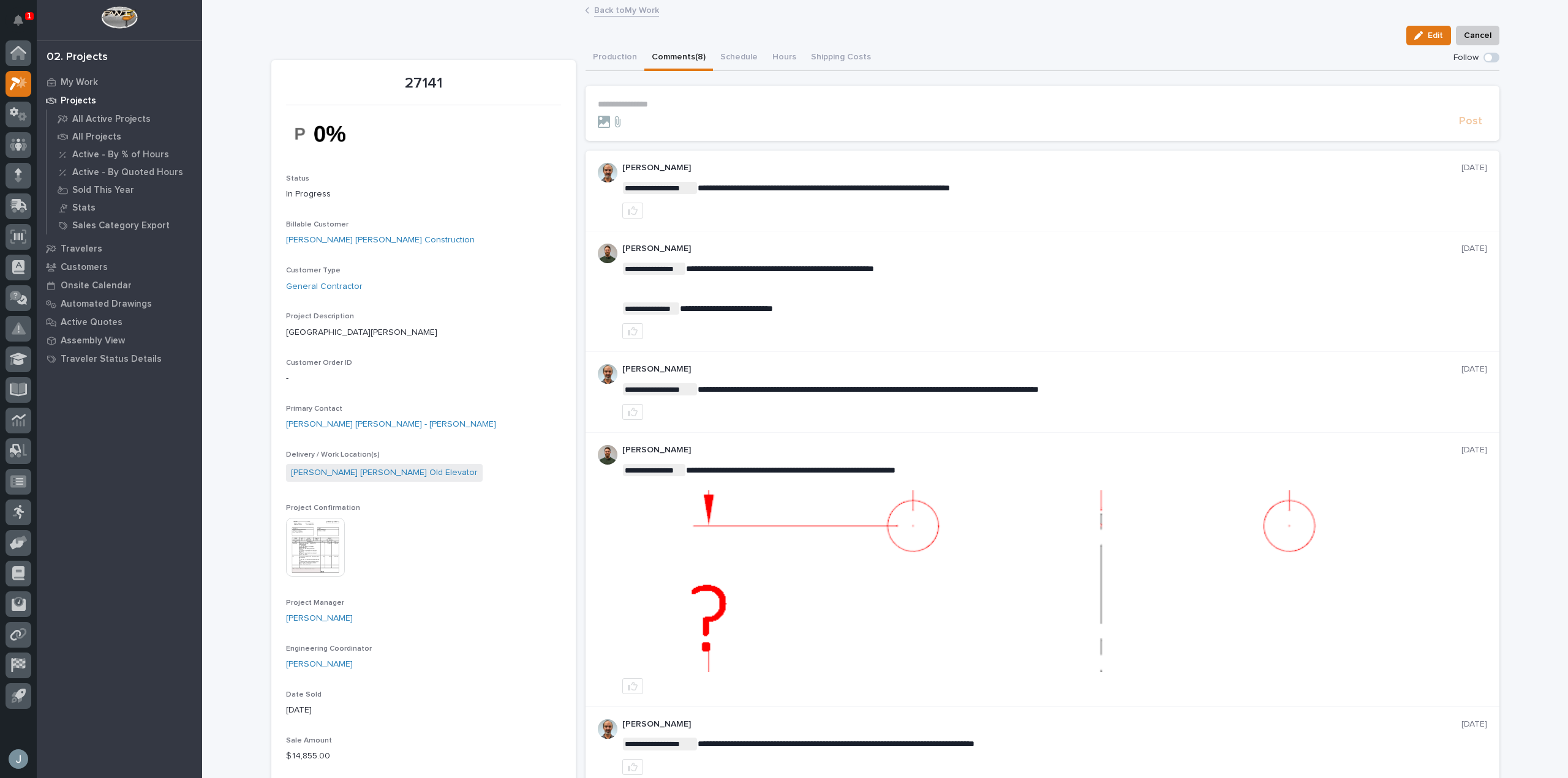
click at [647, 107] on p "**********" at bounding box center [1042, 104] width 889 height 11
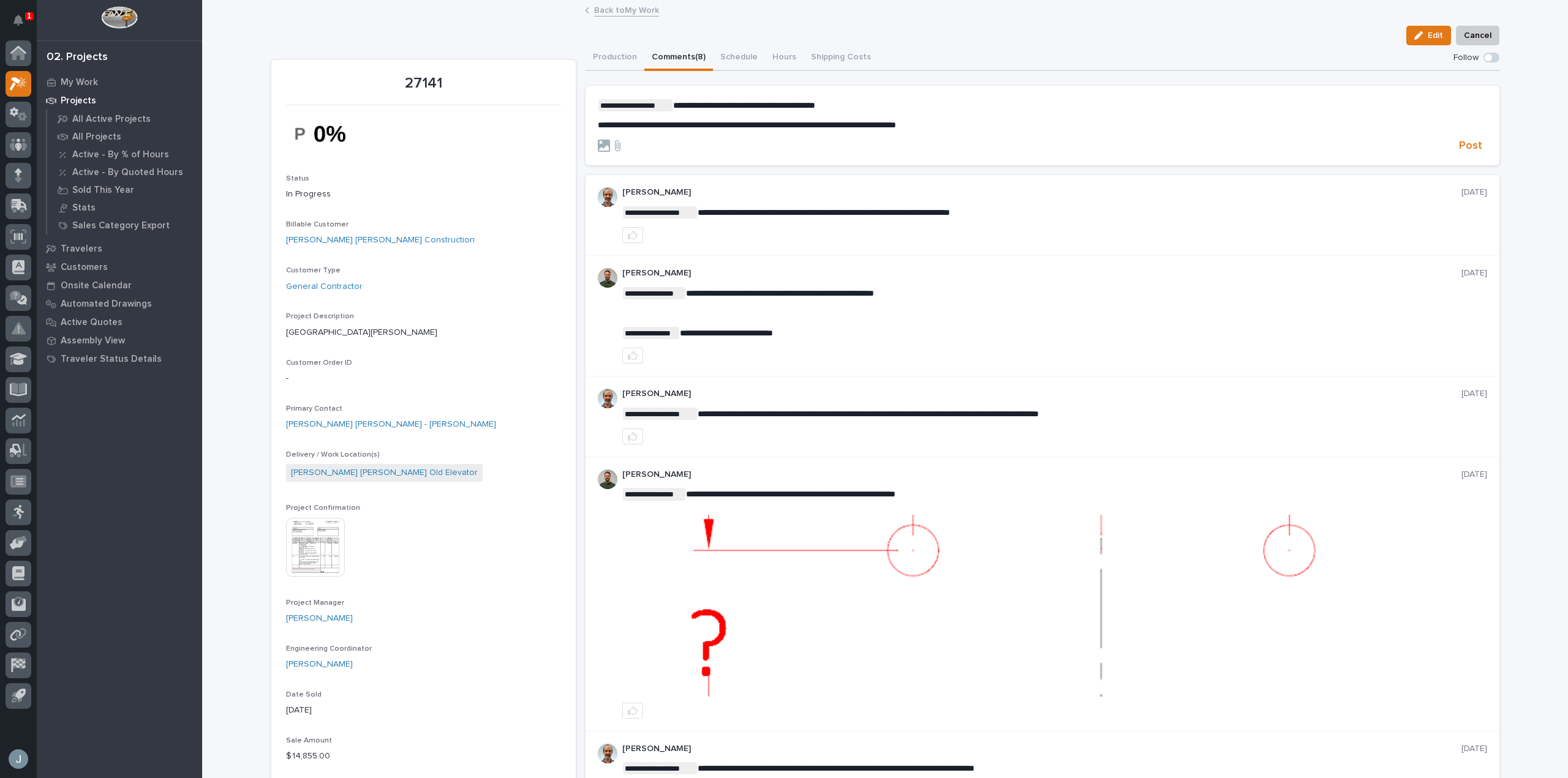
click at [1445, 139] on div "Post" at bounding box center [1042, 146] width 889 height 14
click at [1459, 140] on span "Post" at bounding box center [1470, 146] width 23 height 14
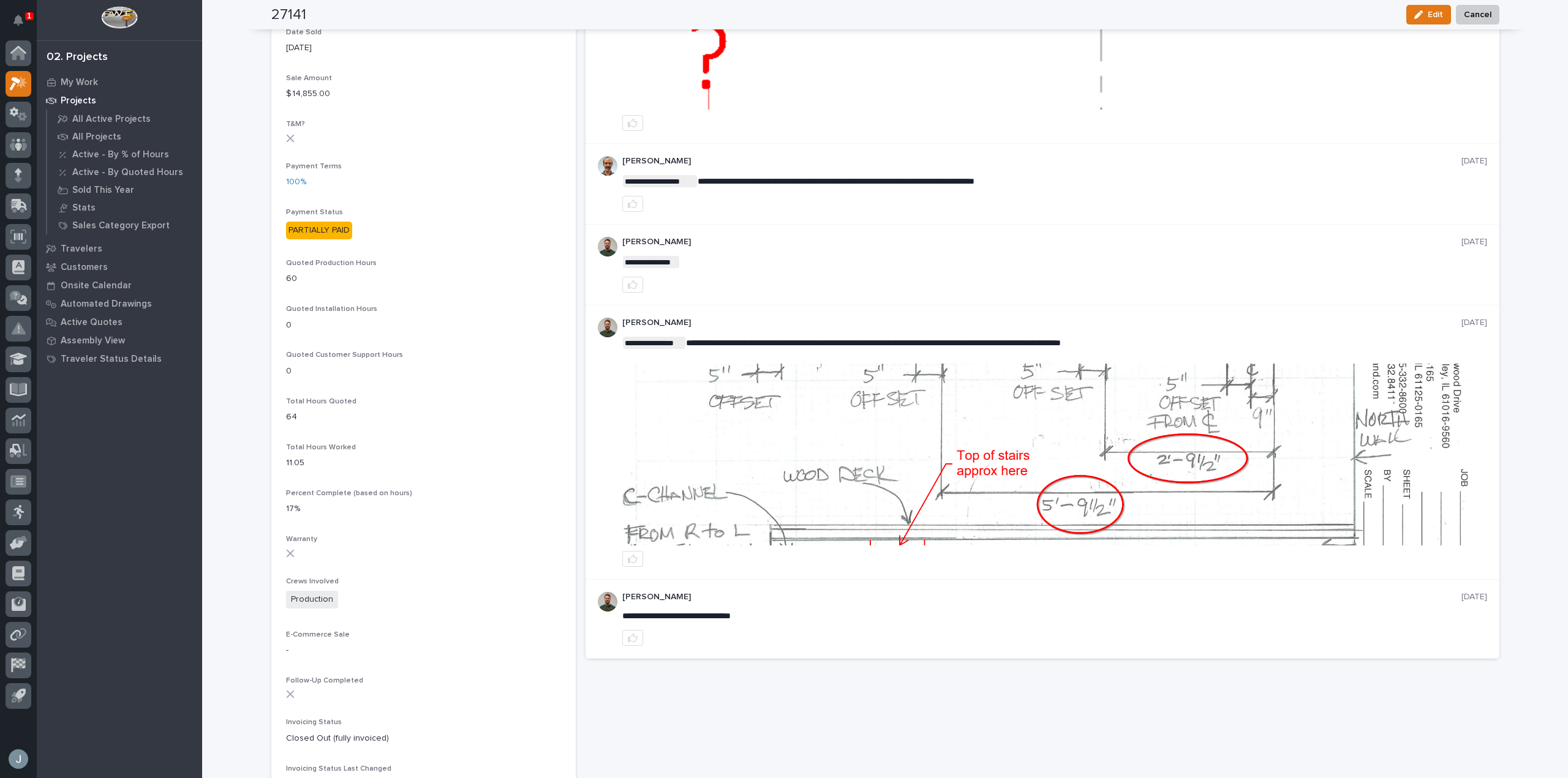
scroll to position [244, 0]
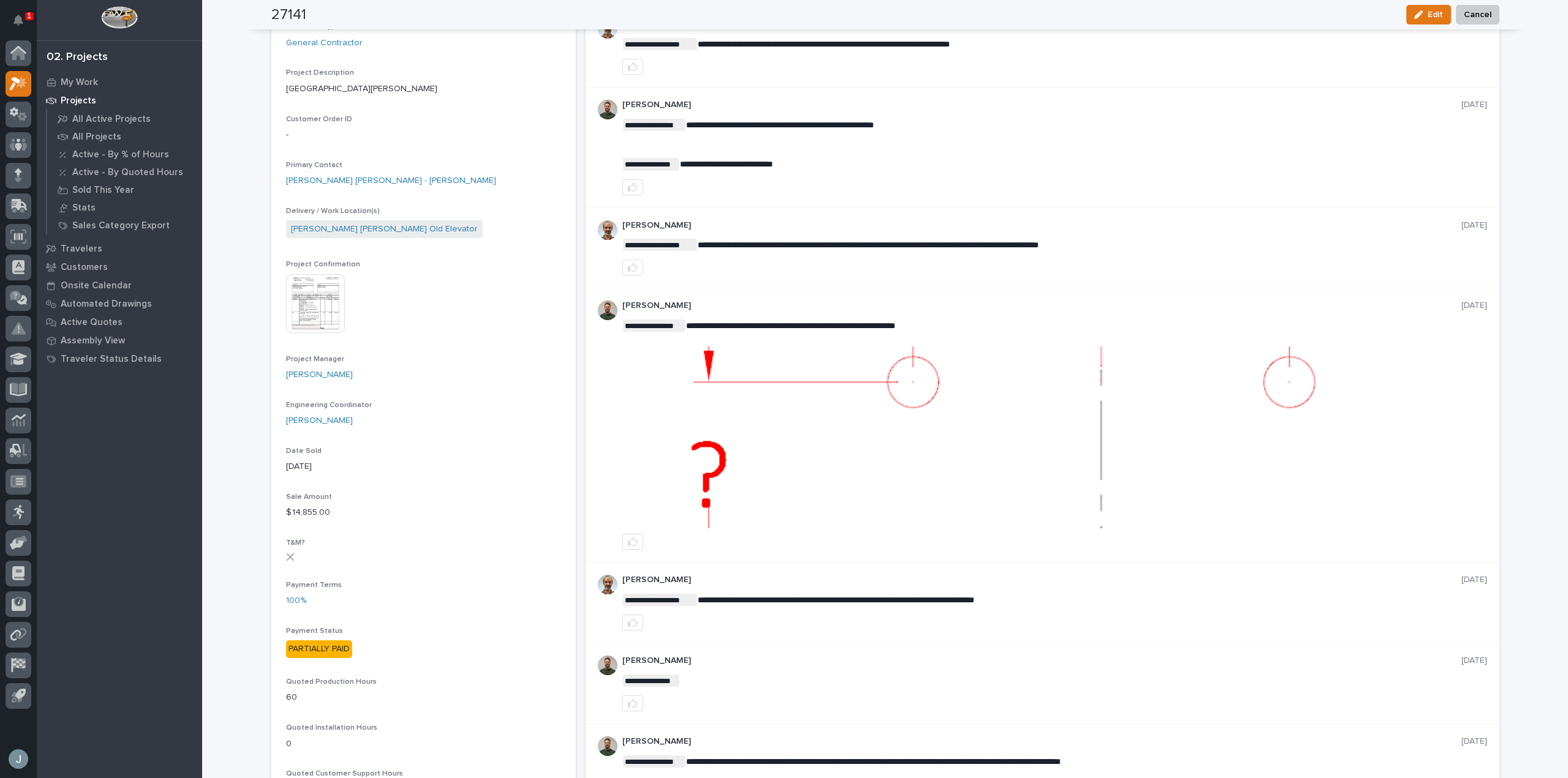
click at [26, 15] on div "1" at bounding box center [29, 16] width 9 height 8
click at [20, 10] on button "Notifications" at bounding box center [18, 20] width 26 height 26
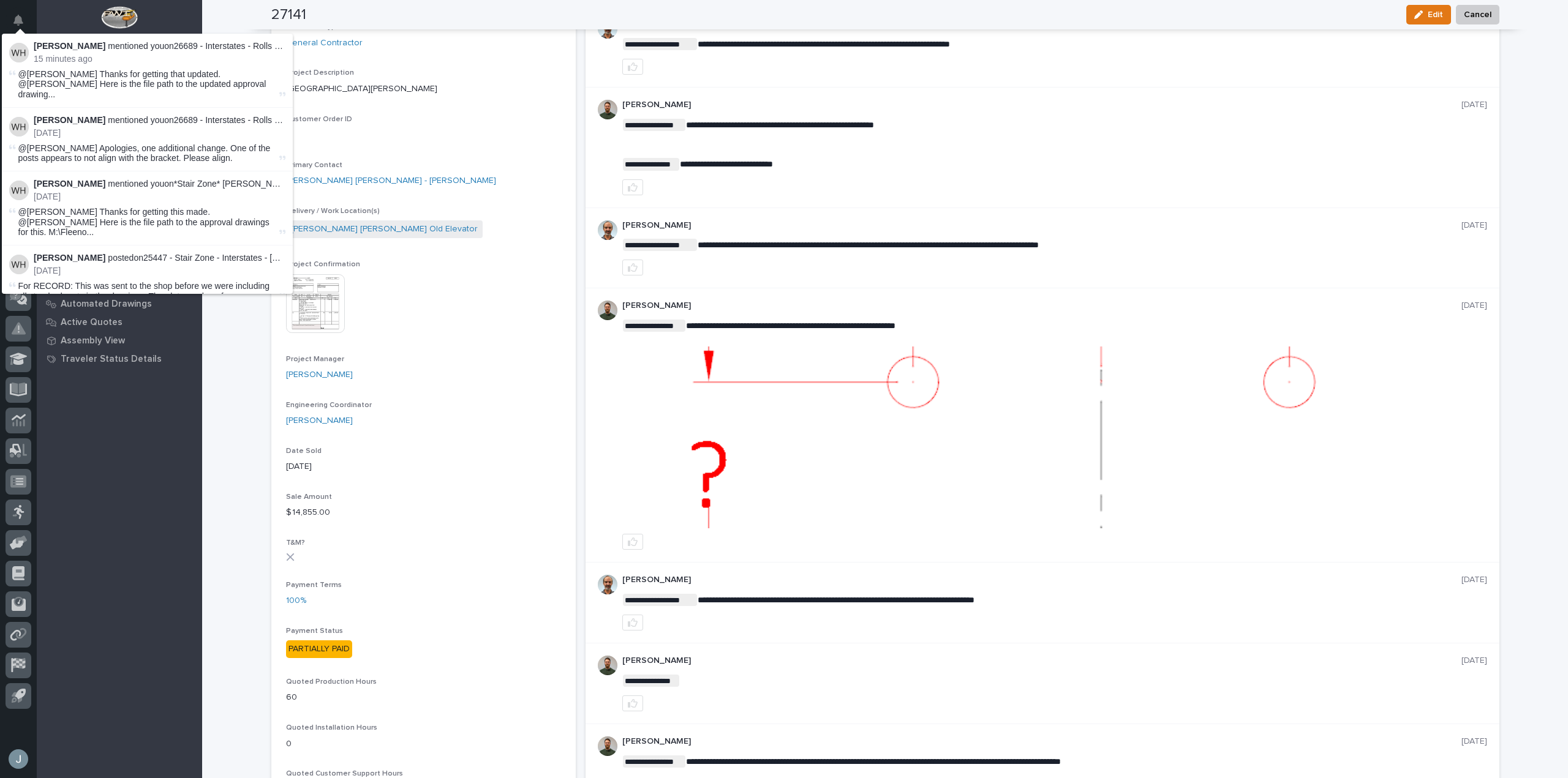
click at [177, 13] on div at bounding box center [119, 20] width 166 height 40
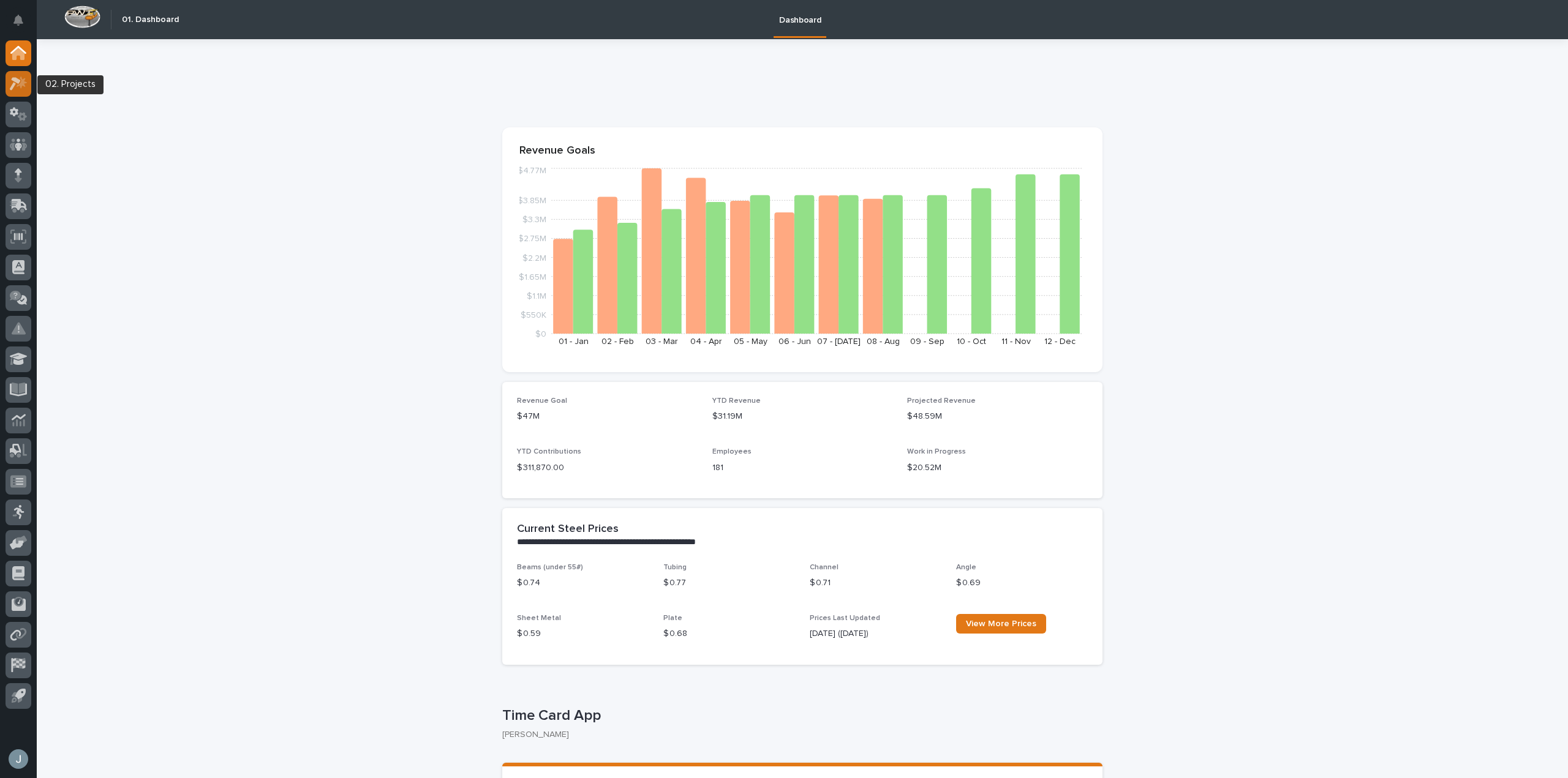
click at [22, 87] on icon at bounding box center [22, 82] width 11 height 13
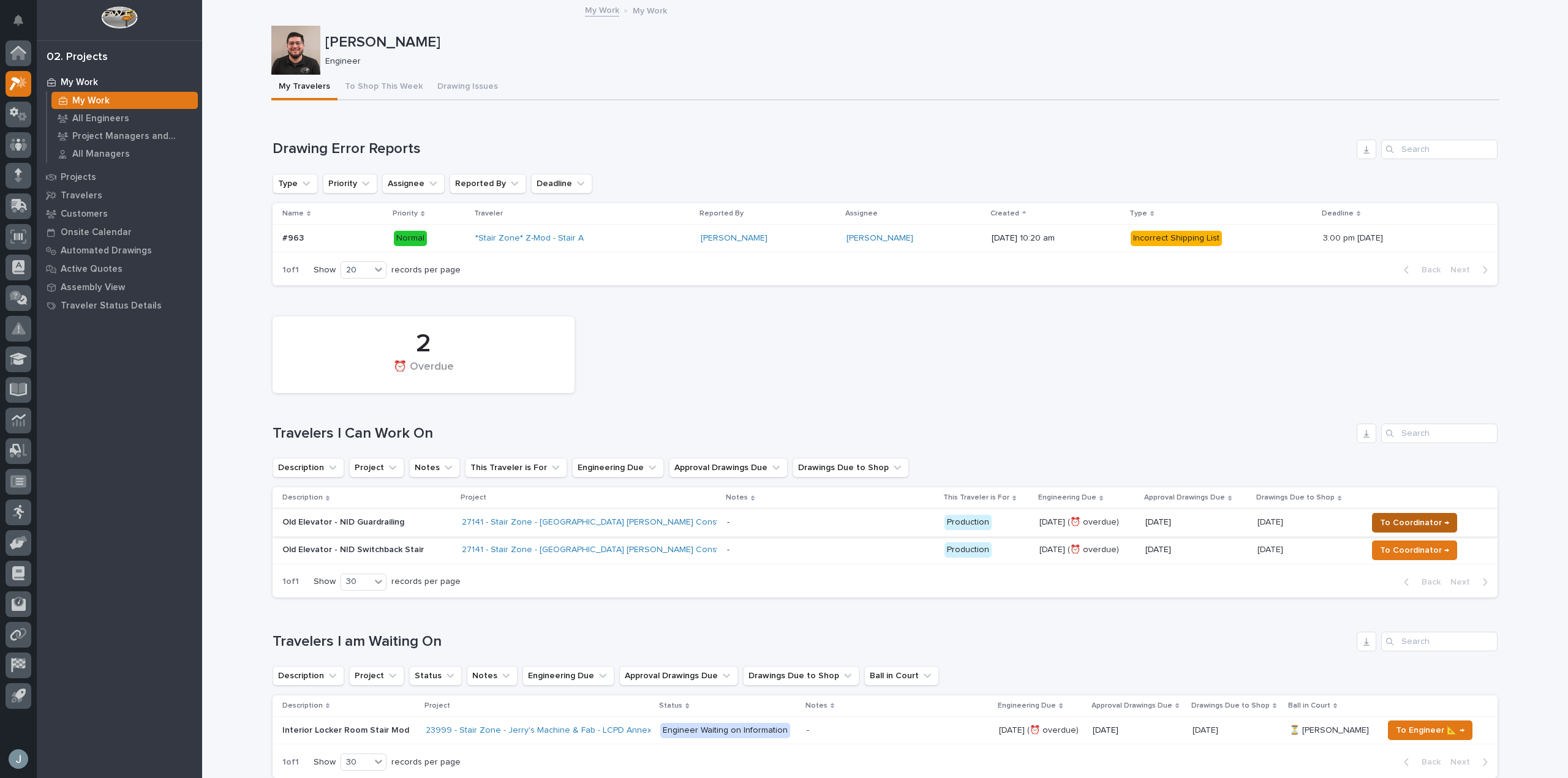
click at [1391, 520] on span "To Coordinator →" at bounding box center [1414, 523] width 69 height 15
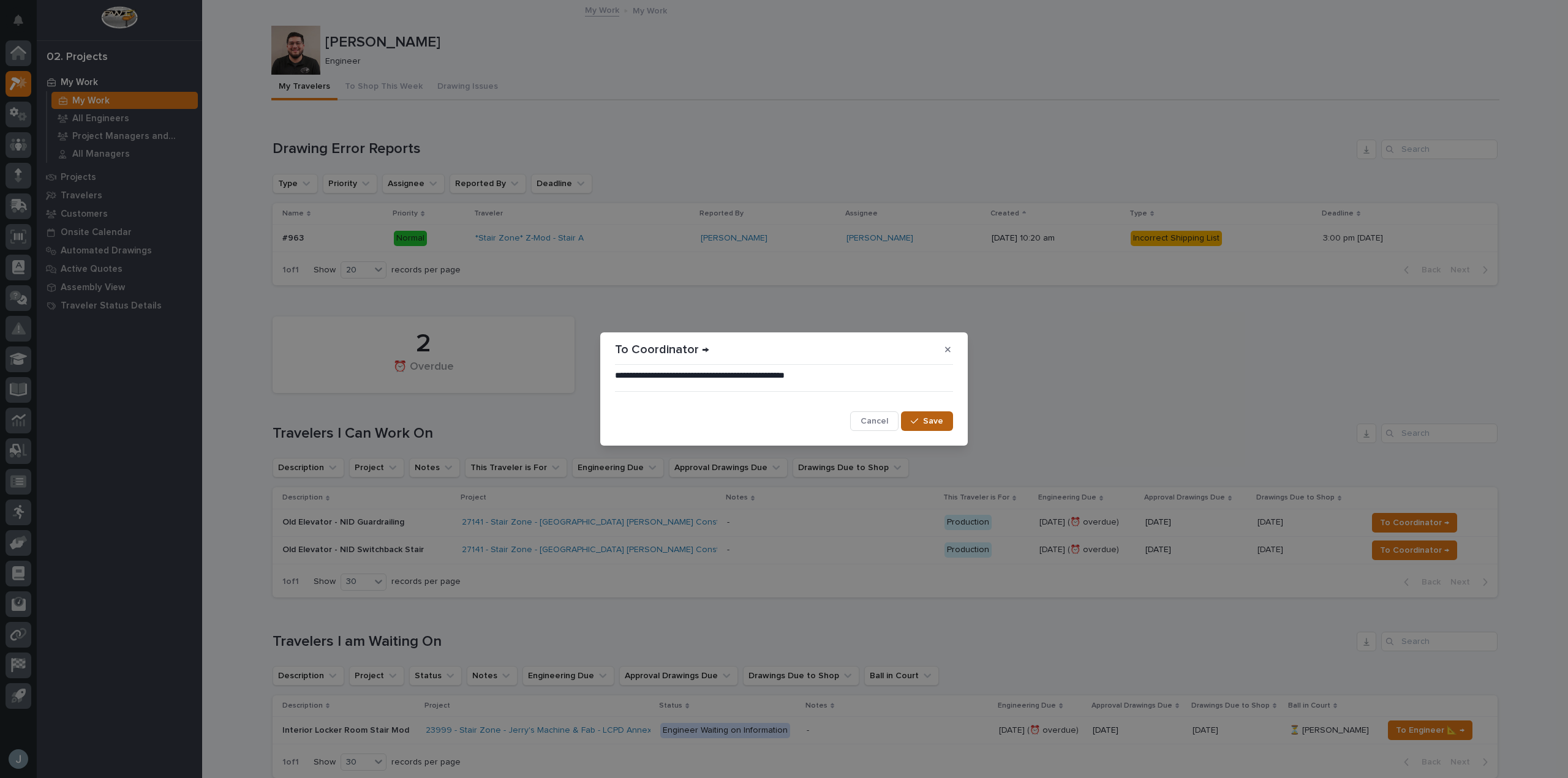
click at [931, 415] on button "Save" at bounding box center [927, 421] width 52 height 20
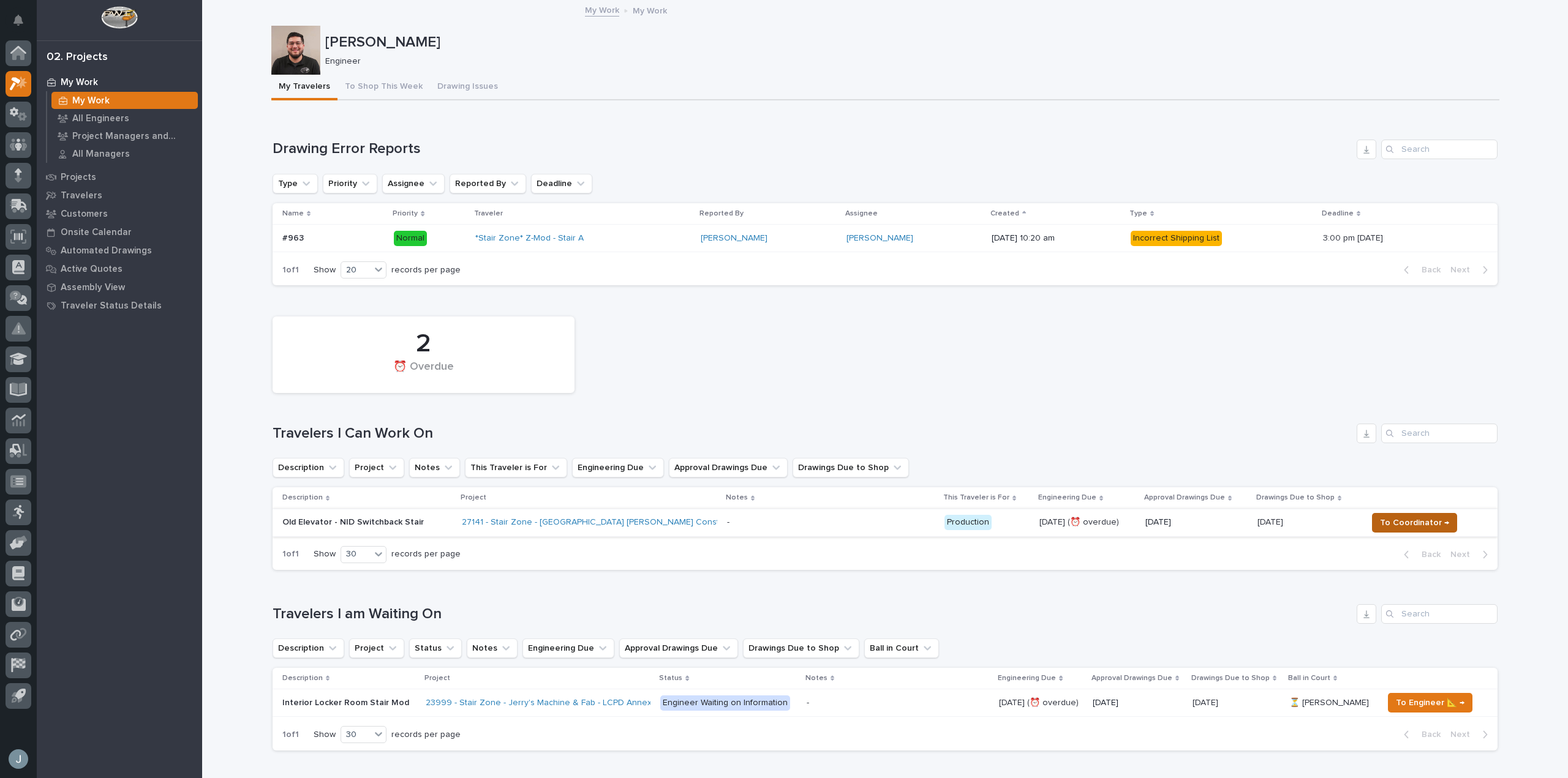
click at [1382, 516] on span "To Coordinator →" at bounding box center [1414, 523] width 69 height 15
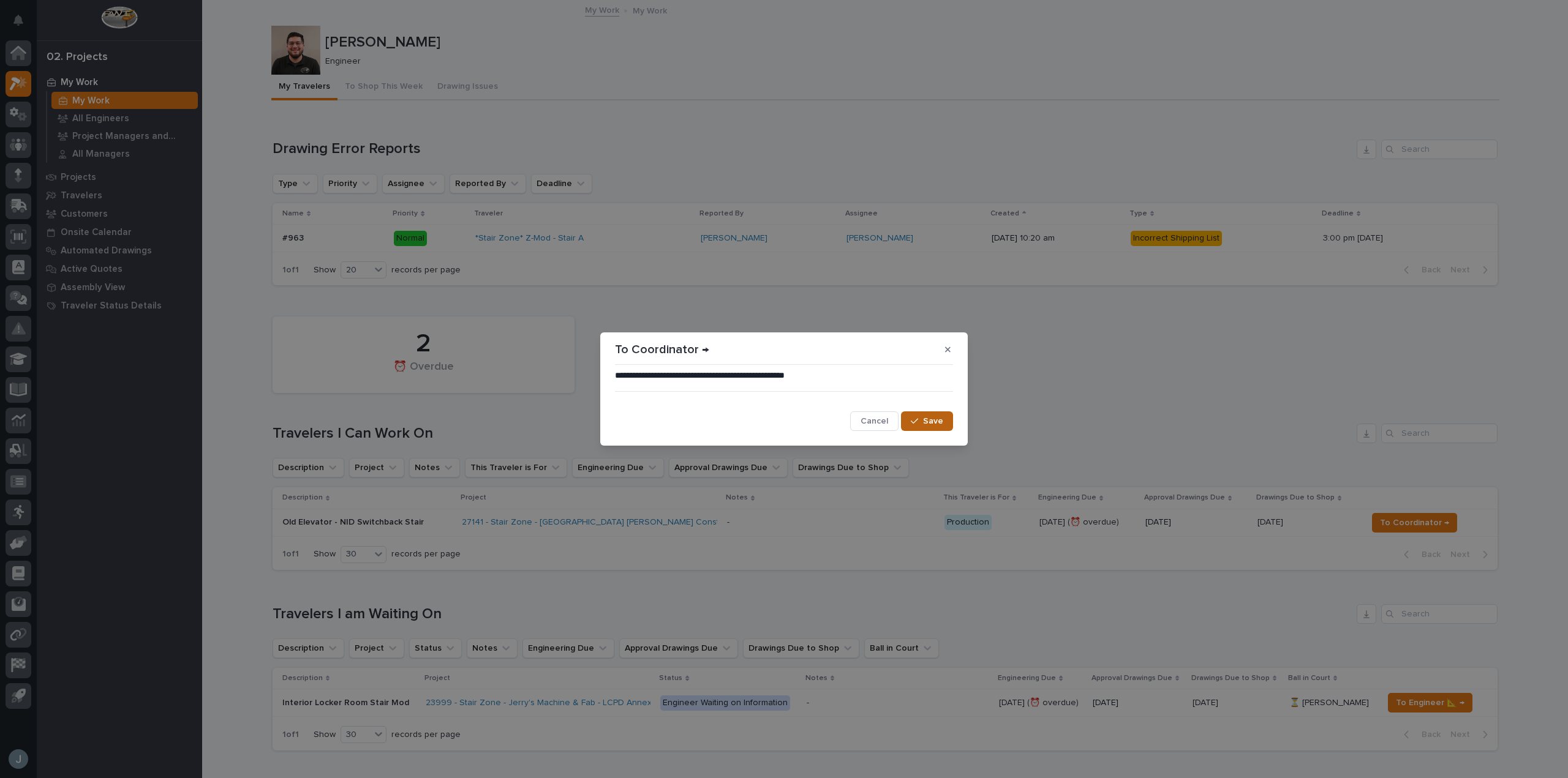
click at [926, 425] on span "Save" at bounding box center [933, 421] width 20 height 11
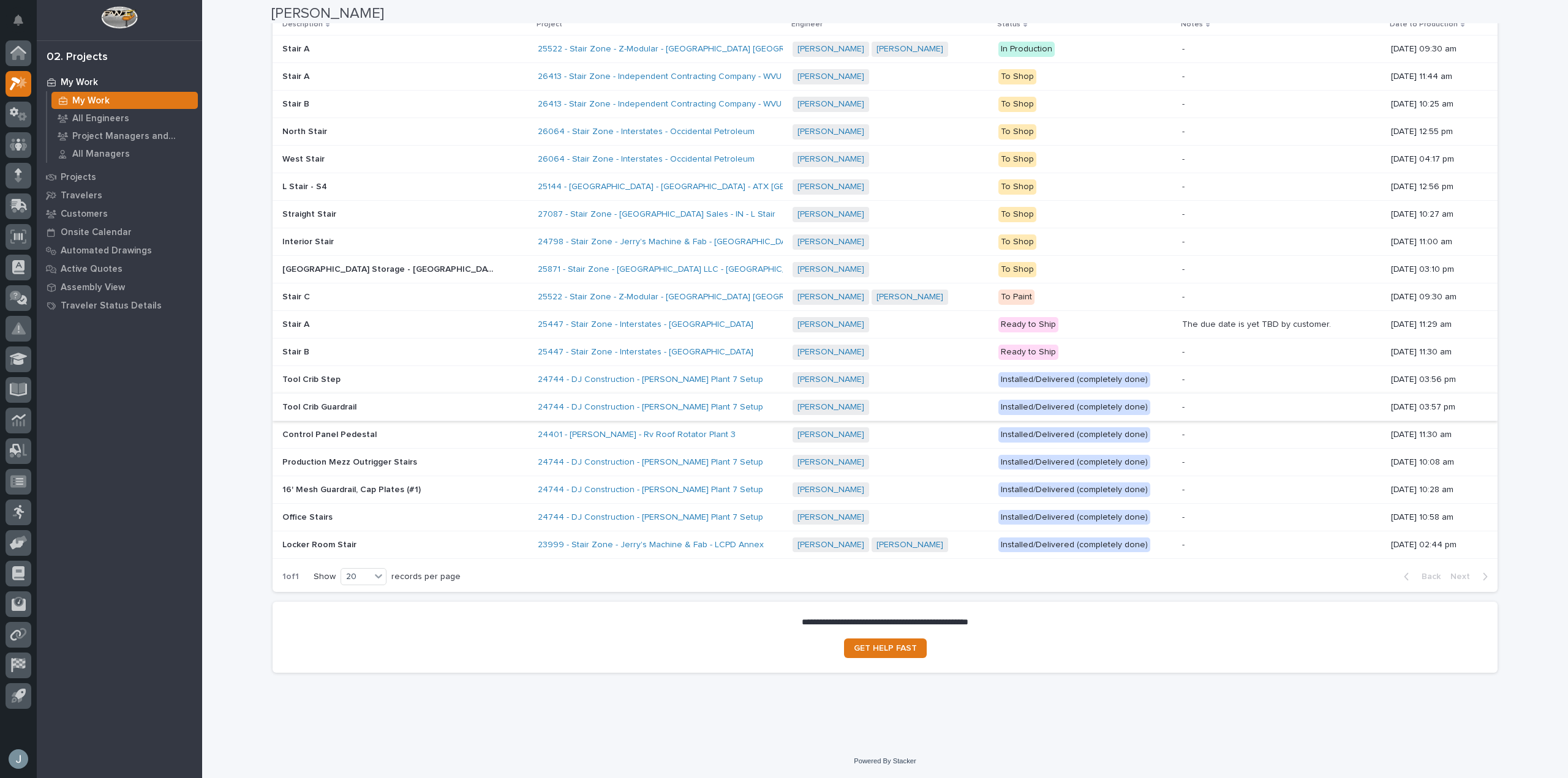
scroll to position [1375, 0]
